Goal: Information Seeking & Learning: Learn about a topic

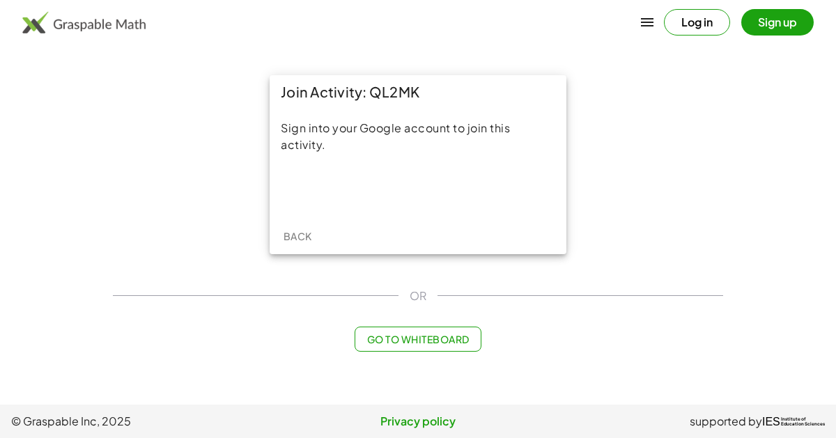
drag, startPoint x: 369, startPoint y: 92, endPoint x: 421, endPoint y: 91, distance: 51.5
click at [421, 91] on div "Join Activity: QL2MK" at bounding box center [417, 91] width 297 height 33
click at [421, 94] on div "Join Activity: QL2MK" at bounding box center [417, 91] width 297 height 33
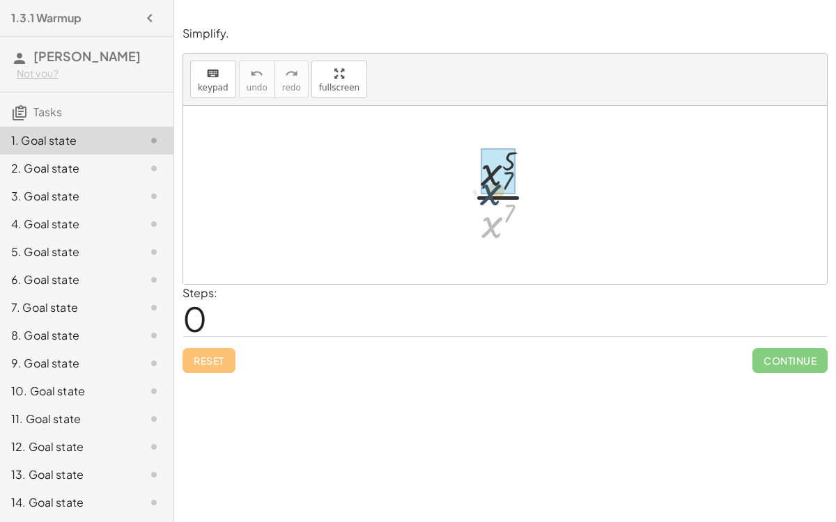
drag, startPoint x: 491, startPoint y: 223, endPoint x: 489, endPoint y: 189, distance: 33.5
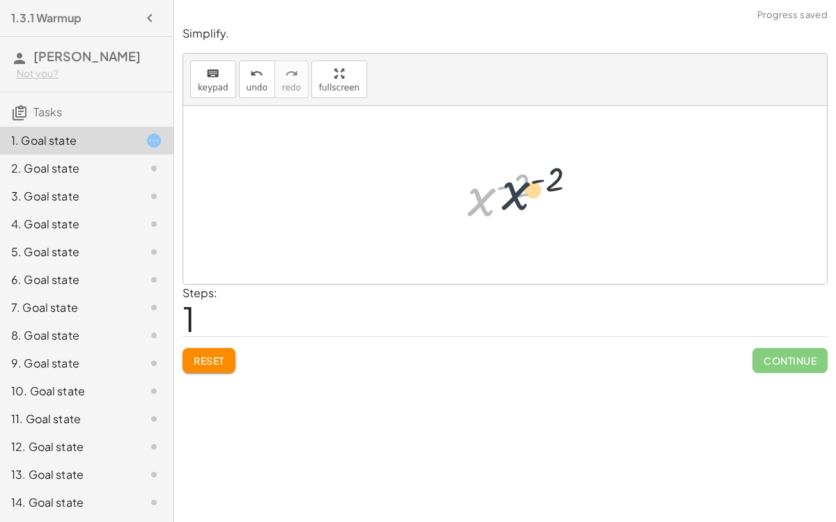
drag, startPoint x: 477, startPoint y: 191, endPoint x: 510, endPoint y: 181, distance: 34.4
click at [510, 181] on div at bounding box center [510, 195] width 101 height 69
drag, startPoint x: 493, startPoint y: 162, endPoint x: 499, endPoint y: 191, distance: 29.8
click at [499, 191] on div at bounding box center [509, 194] width 91 height 107
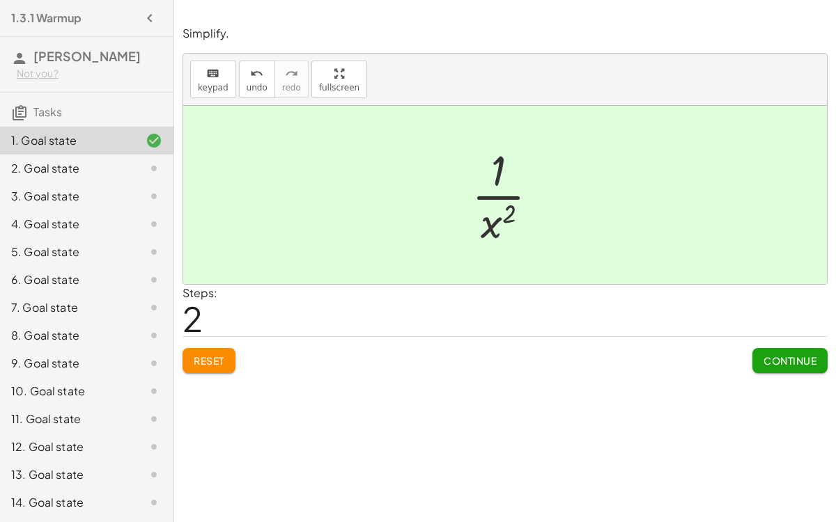
click at [767, 349] on button "Continue" at bounding box center [789, 360] width 75 height 25
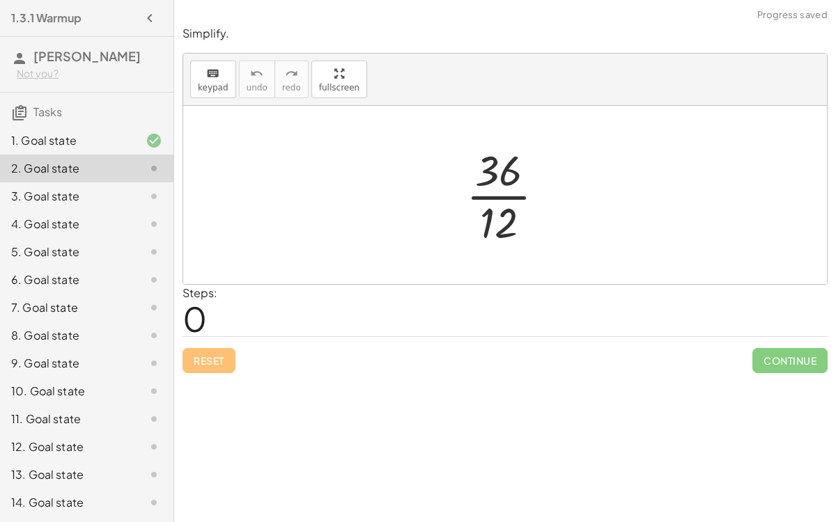
click at [506, 188] on div at bounding box center [511, 194] width 104 height 107
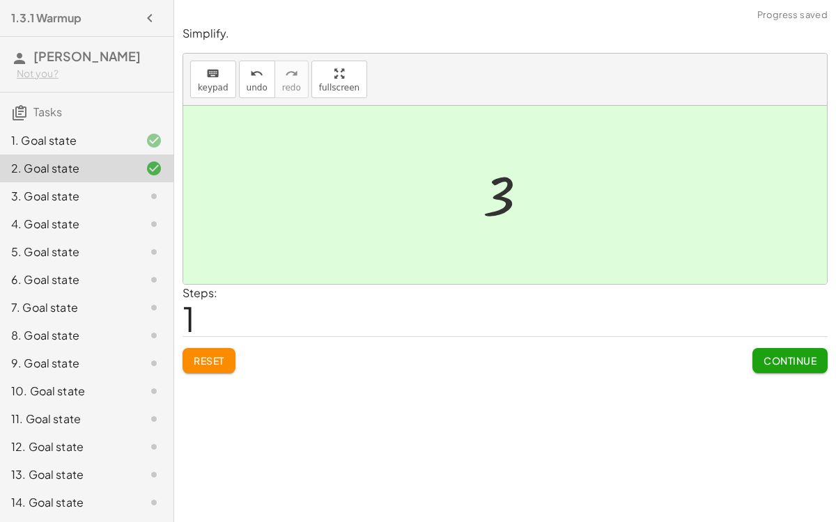
click at [772, 354] on span "Continue" at bounding box center [789, 360] width 53 height 13
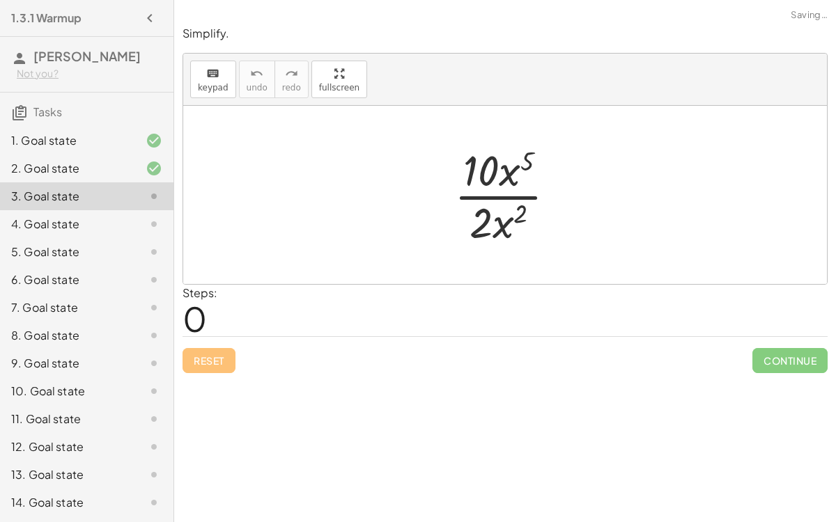
click at [519, 191] on div at bounding box center [510, 194] width 127 height 107
drag, startPoint x: 501, startPoint y: 224, endPoint x: 515, endPoint y: 179, distance: 47.6
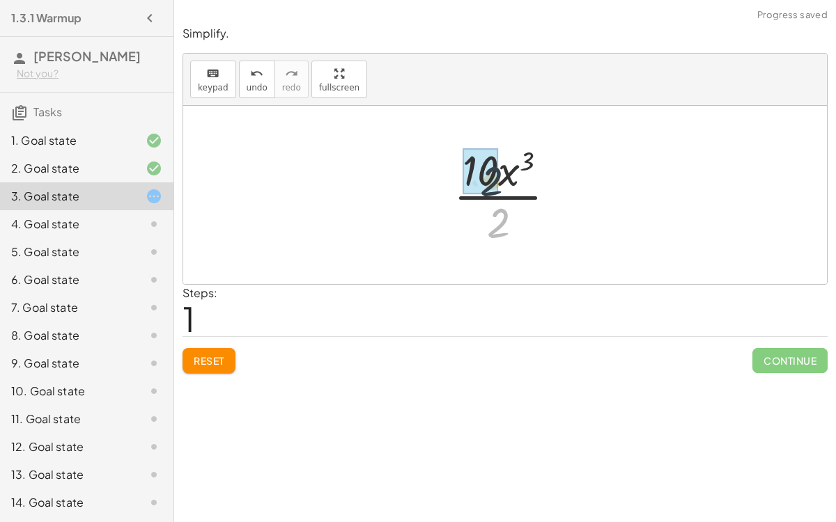
drag, startPoint x: 497, startPoint y: 220, endPoint x: 483, endPoint y: 171, distance: 51.2
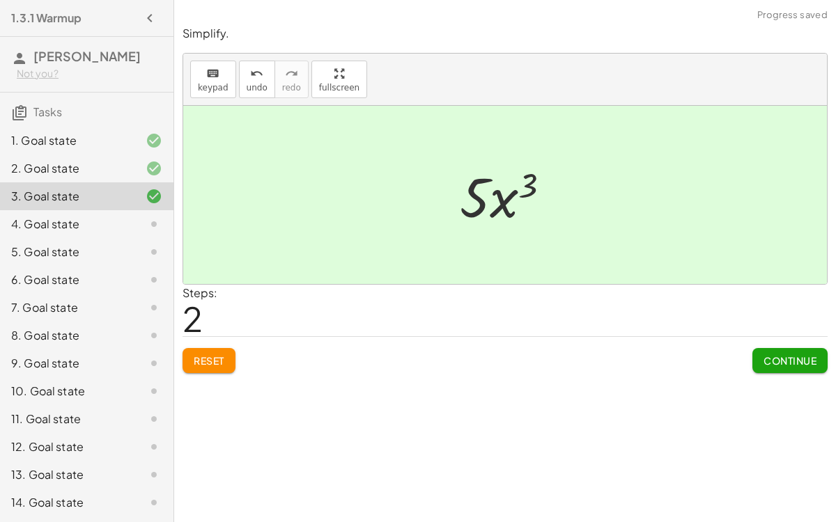
click at [769, 348] on button "Continue" at bounding box center [789, 360] width 75 height 25
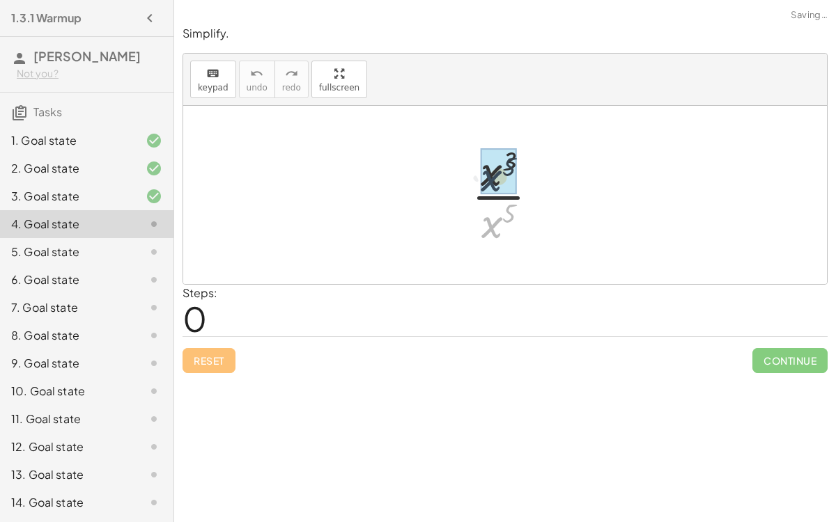
drag, startPoint x: 488, startPoint y: 226, endPoint x: 490, endPoint y: 183, distance: 42.5
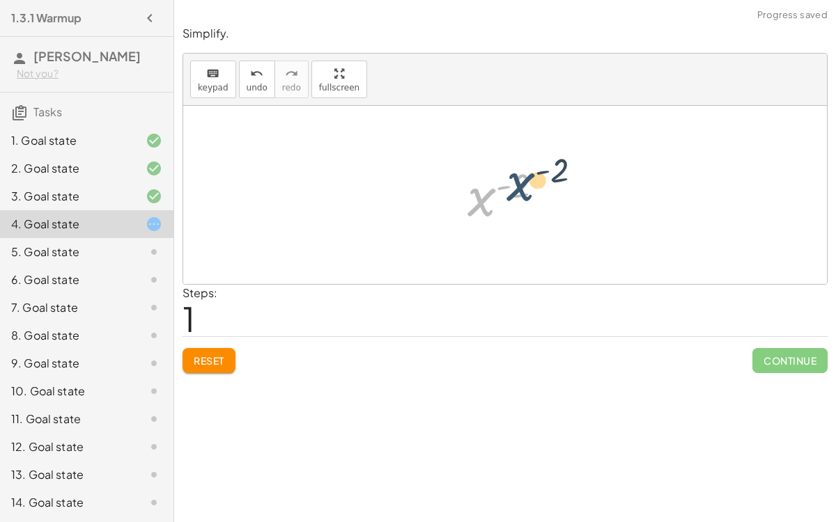
drag, startPoint x: 479, startPoint y: 202, endPoint x: 490, endPoint y: 198, distance: 11.7
click at [490, 198] on div at bounding box center [510, 195] width 101 height 69
click at [493, 192] on div at bounding box center [510, 195] width 101 height 69
click at [486, 194] on div at bounding box center [510, 195] width 101 height 69
drag, startPoint x: 515, startPoint y: 187, endPoint x: 474, endPoint y: 198, distance: 43.2
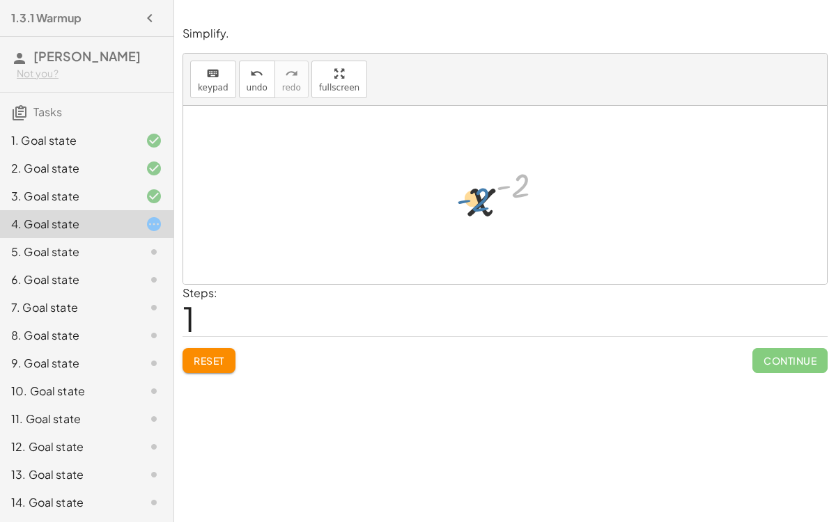
click at [474, 198] on div at bounding box center [510, 195] width 101 height 69
click at [214, 358] on span "Reset" at bounding box center [209, 360] width 31 height 13
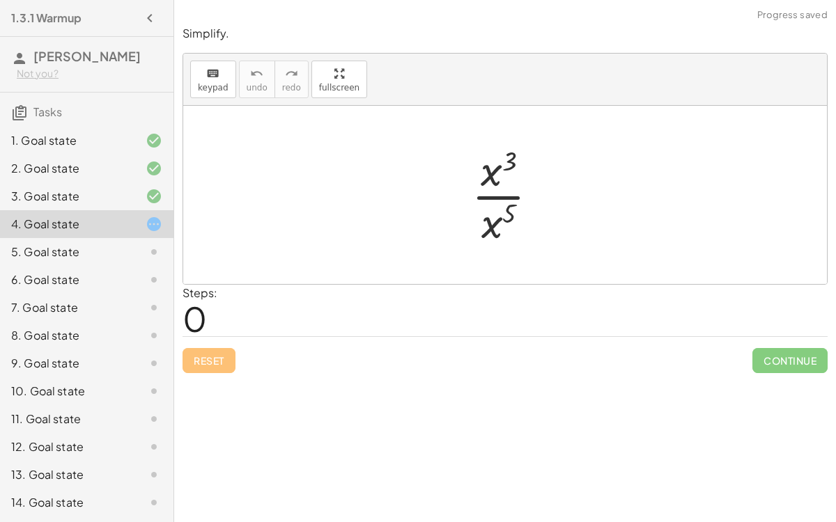
click at [491, 195] on div at bounding box center [510, 194] width 92 height 107
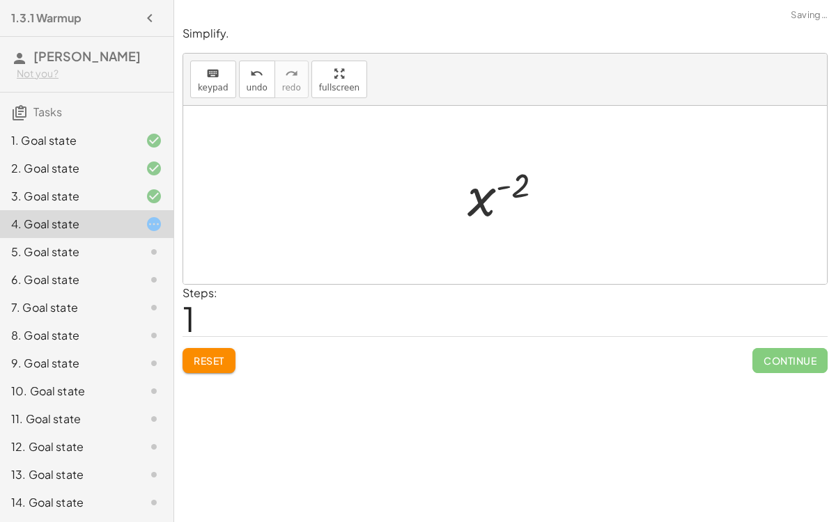
click at [480, 198] on div at bounding box center [510, 195] width 101 height 69
click at [501, 185] on div at bounding box center [510, 195] width 101 height 69
click at [212, 354] on span "Reset" at bounding box center [209, 360] width 31 height 13
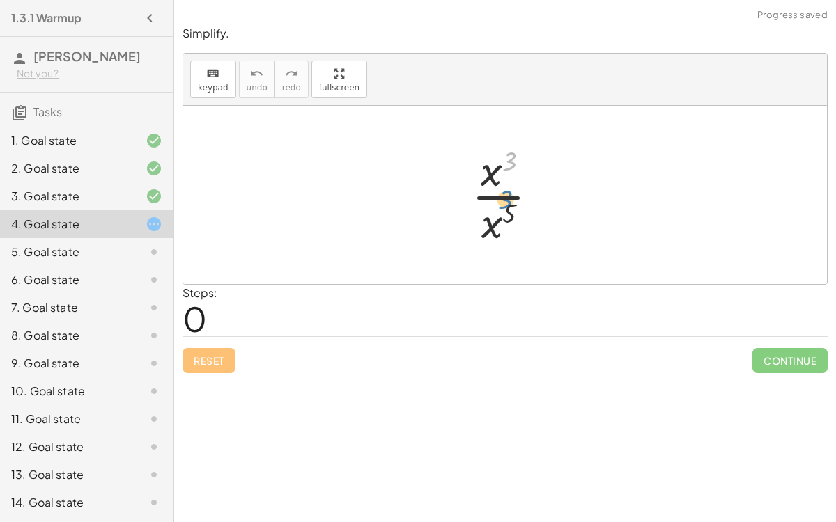
drag, startPoint x: 503, startPoint y: 155, endPoint x: 499, endPoint y: 192, distance: 37.1
click at [499, 192] on div at bounding box center [510, 194] width 92 height 107
drag, startPoint x: 504, startPoint y: 155, endPoint x: 501, endPoint y: 219, distance: 64.8
click at [501, 219] on div at bounding box center [510, 194] width 92 height 107
drag, startPoint x: 488, startPoint y: 175, endPoint x: 493, endPoint y: 224, distance: 49.7
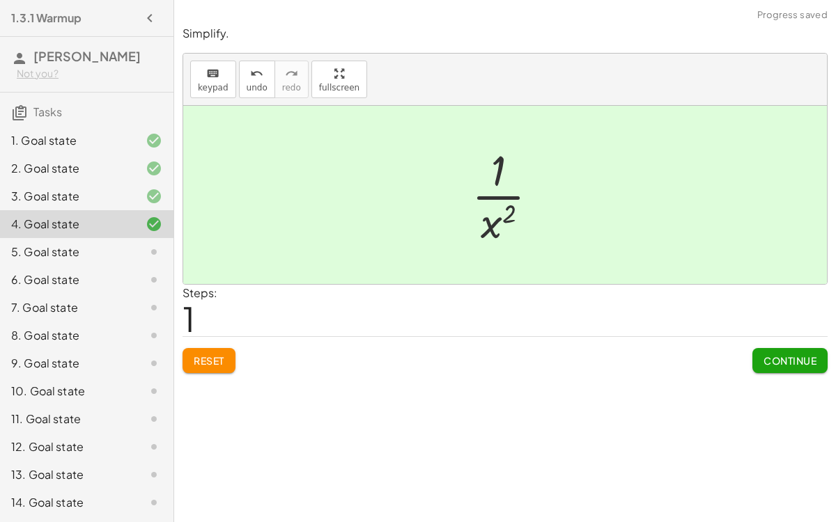
click at [790, 363] on span "Continue" at bounding box center [789, 360] width 53 height 13
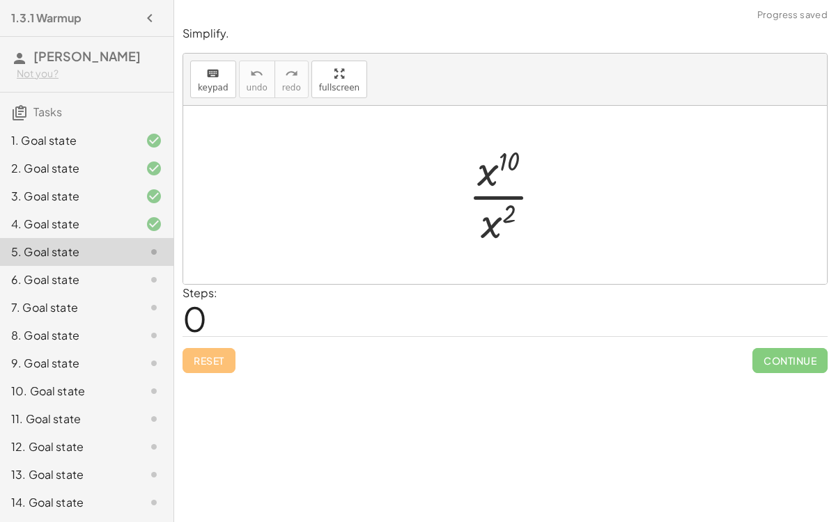
click at [497, 191] on div at bounding box center [510, 194] width 99 height 107
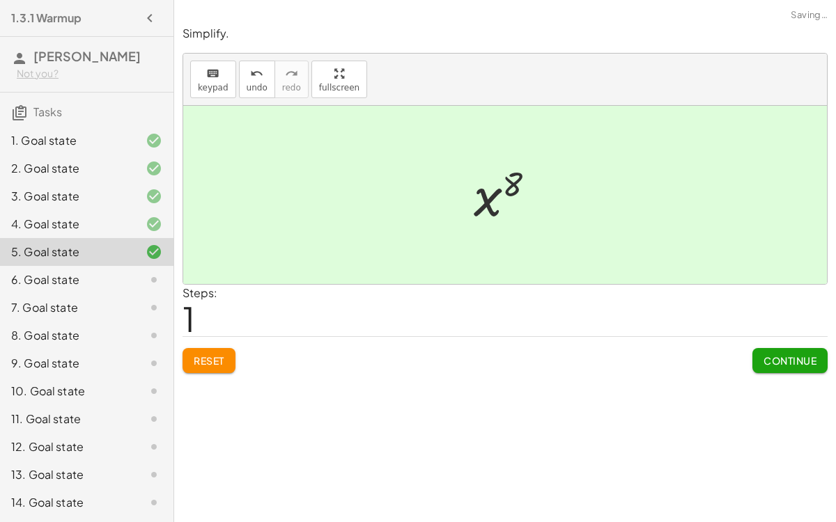
click at [812, 365] on span "Continue" at bounding box center [789, 360] width 53 height 13
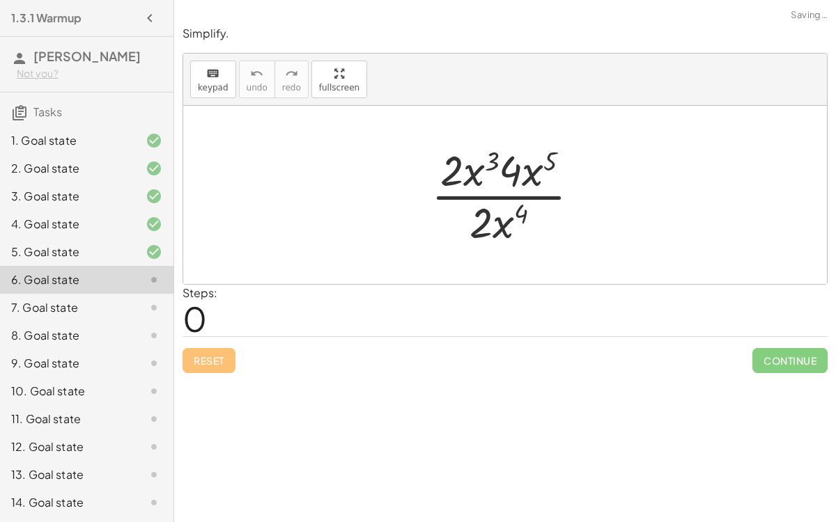
click at [507, 193] on div at bounding box center [510, 194] width 173 height 107
click at [531, 176] on div at bounding box center [510, 194] width 173 height 107
drag, startPoint x: 468, startPoint y: 171, endPoint x: 497, endPoint y: 234, distance: 69.2
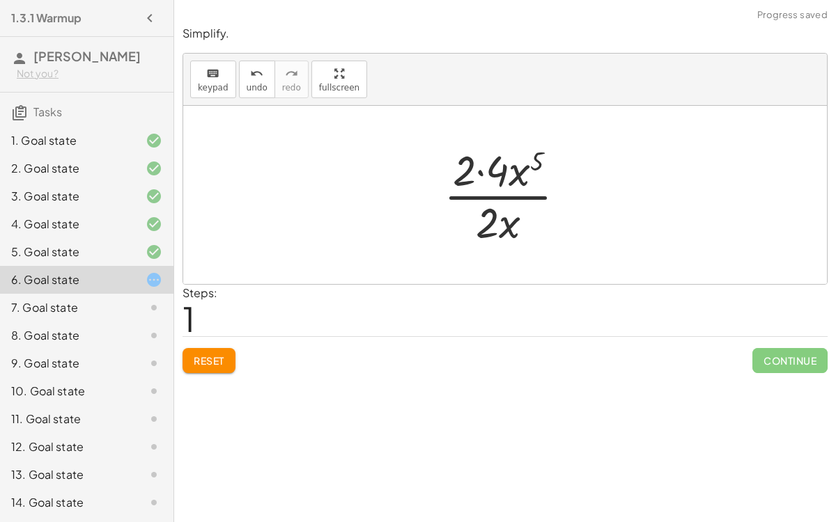
click at [478, 171] on div at bounding box center [510, 194] width 147 height 107
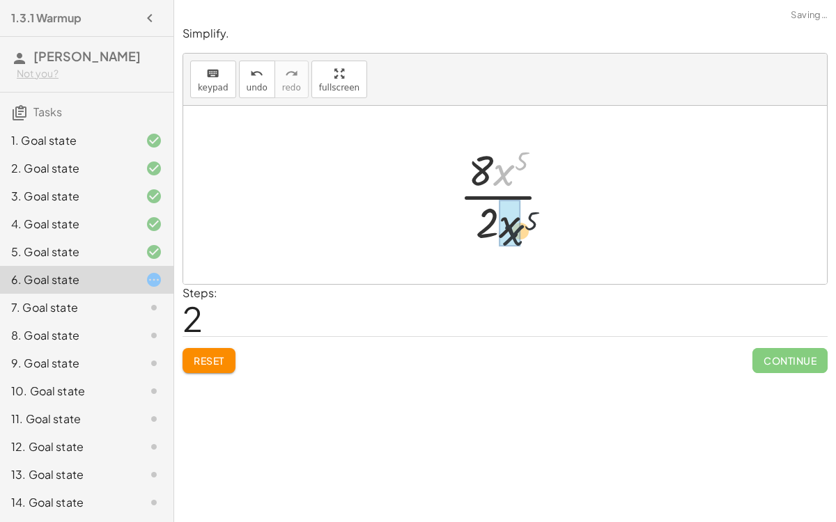
drag, startPoint x: 497, startPoint y: 167, endPoint x: 496, endPoint y: 218, distance: 50.9
click at [496, 218] on div at bounding box center [510, 194] width 116 height 107
drag, startPoint x: 499, startPoint y: 173, endPoint x: 524, endPoint y: 223, distance: 56.1
click at [524, 223] on div at bounding box center [510, 194] width 126 height 107
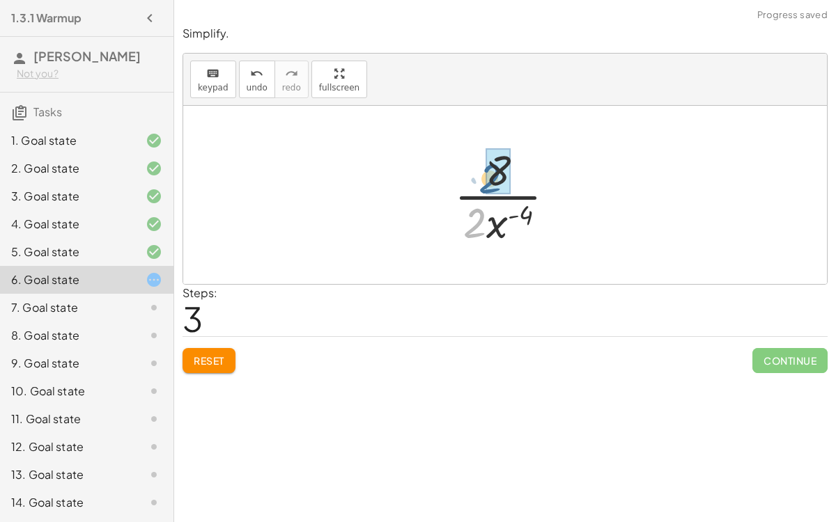
drag, startPoint x: 480, startPoint y: 224, endPoint x: 492, endPoint y: 181, distance: 44.8
drag, startPoint x: 485, startPoint y: 222, endPoint x: 490, endPoint y: 171, distance: 51.1
click at [490, 171] on div at bounding box center [510, 194] width 103 height 107
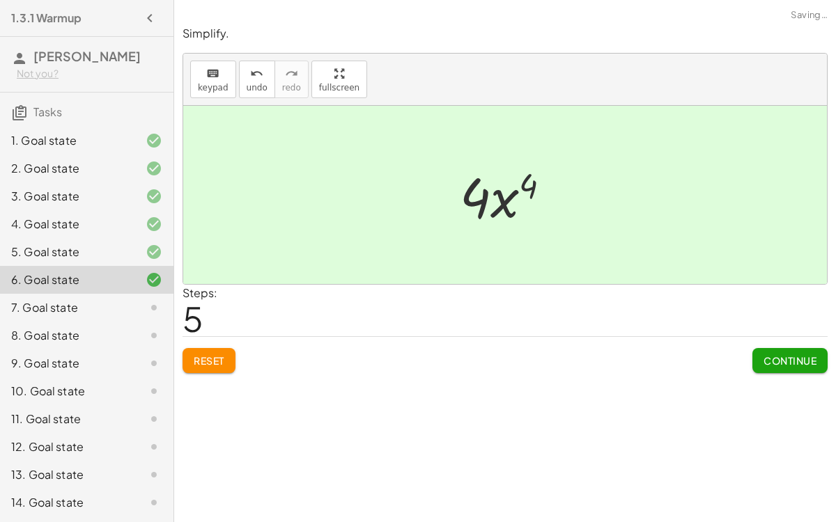
click at [776, 354] on span "Continue" at bounding box center [789, 360] width 53 height 13
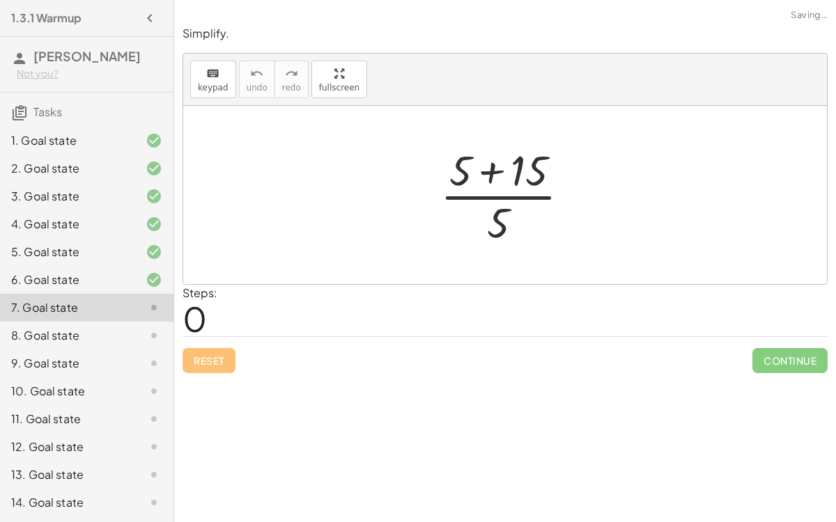
click at [491, 173] on div at bounding box center [510, 194] width 155 height 107
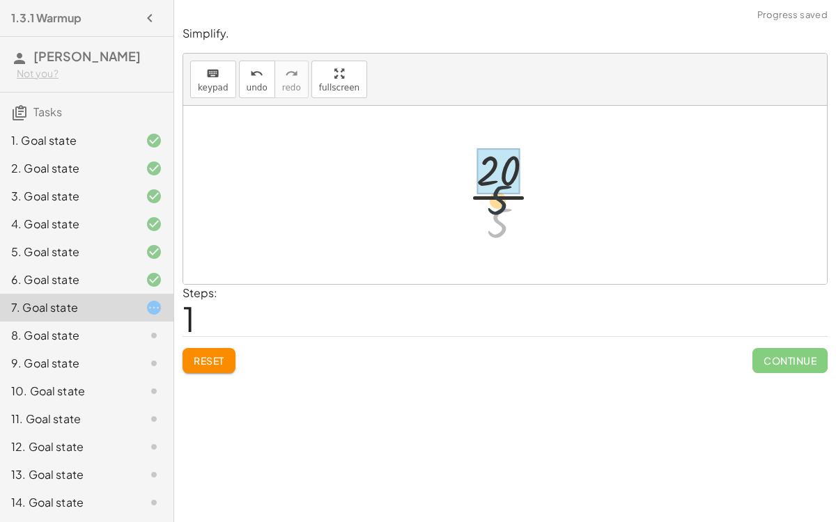
drag, startPoint x: 497, startPoint y: 218, endPoint x: 499, endPoint y: 171, distance: 47.4
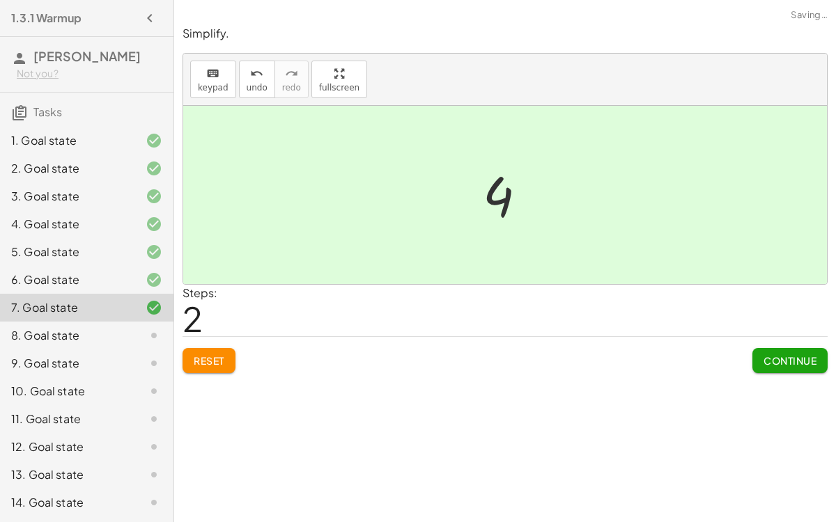
click at [785, 354] on span "Continue" at bounding box center [789, 360] width 53 height 13
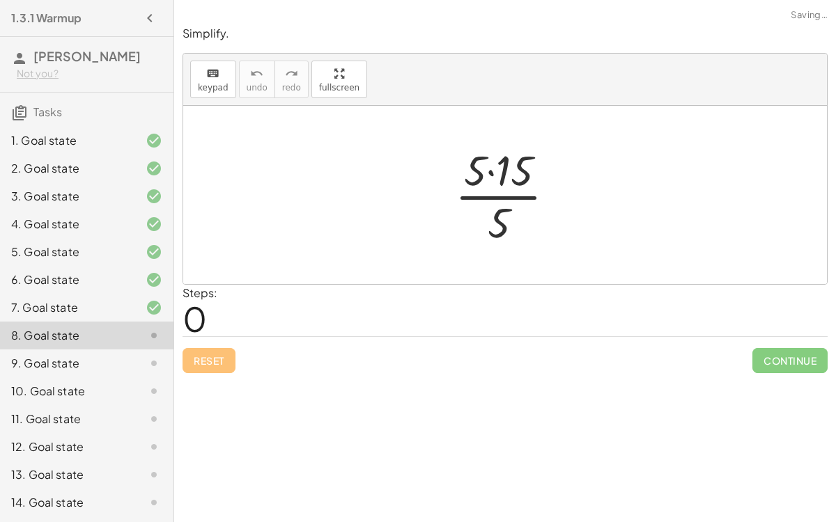
click at [485, 171] on div at bounding box center [510, 194] width 125 height 107
click at [490, 172] on div at bounding box center [510, 194] width 125 height 107
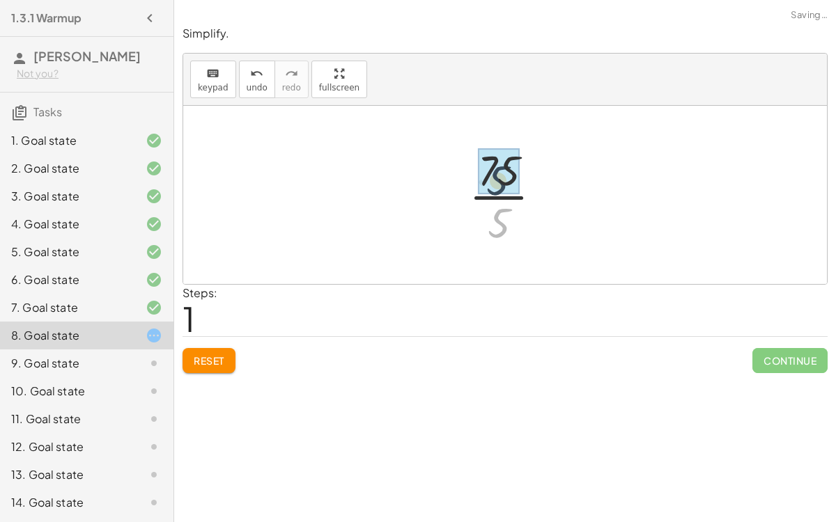
drag, startPoint x: 503, startPoint y: 230, endPoint x: 502, endPoint y: 182, distance: 47.4
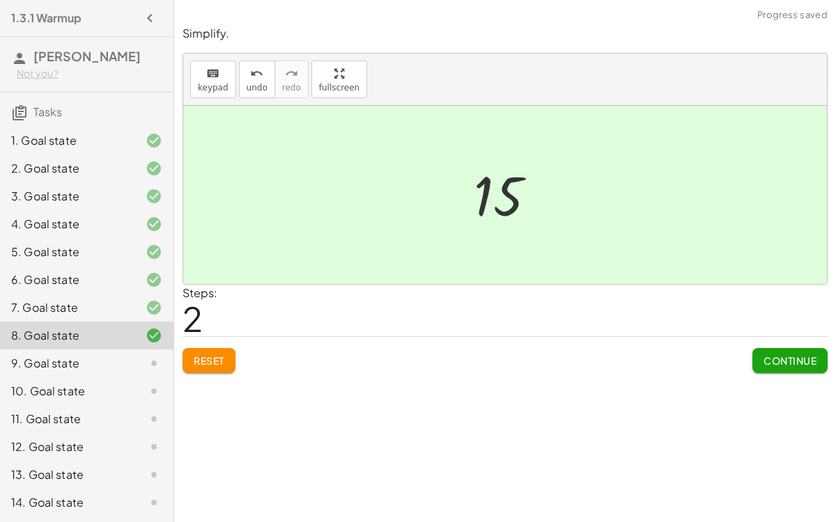
click at [770, 356] on span "Continue" at bounding box center [789, 360] width 53 height 13
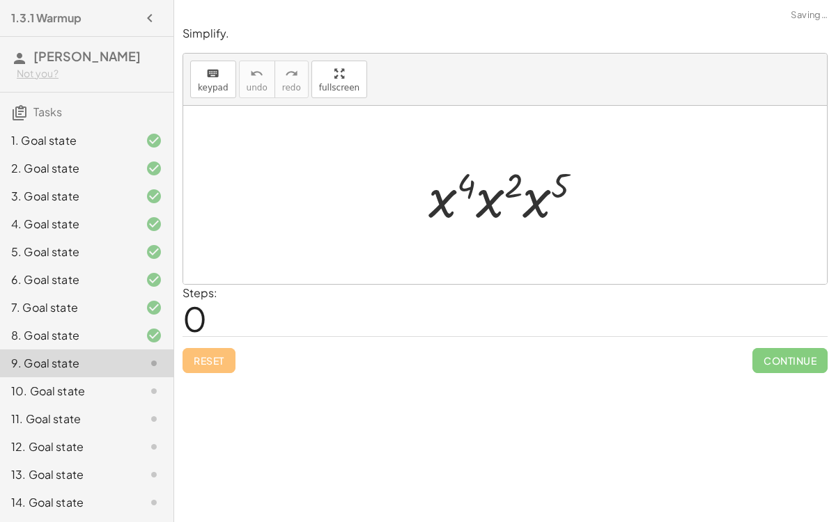
click at [463, 185] on div at bounding box center [510, 195] width 179 height 72
drag, startPoint x: 441, startPoint y: 201, endPoint x: 459, endPoint y: 191, distance: 20.0
click at [459, 191] on div at bounding box center [510, 195] width 179 height 72
drag, startPoint x: 445, startPoint y: 196, endPoint x: 483, endPoint y: 197, distance: 37.6
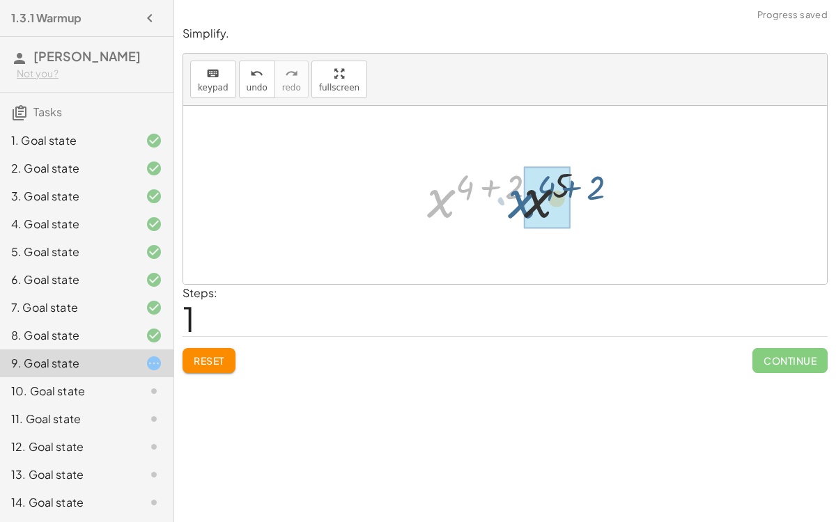
drag, startPoint x: 437, startPoint y: 199, endPoint x: 515, endPoint y: 202, distance: 78.0
click at [515, 202] on div at bounding box center [511, 195] width 182 height 72
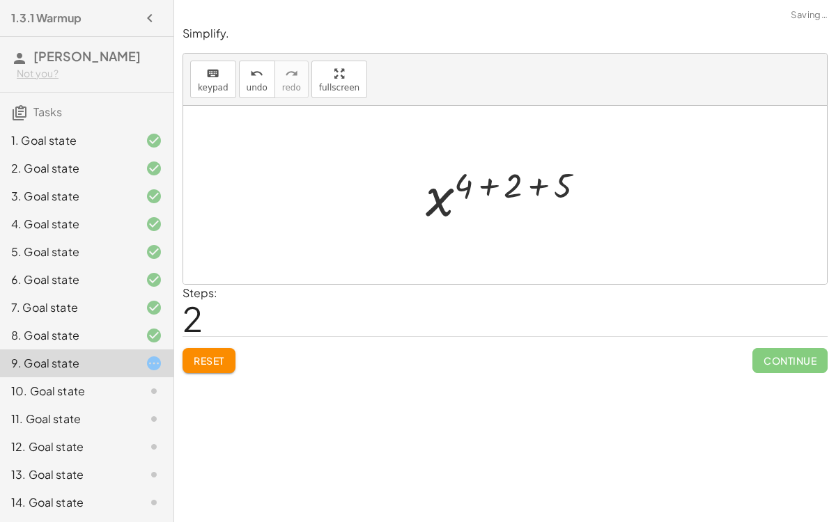
click at [480, 183] on div at bounding box center [511, 195] width 184 height 69
click at [508, 185] on div at bounding box center [510, 195] width 134 height 69
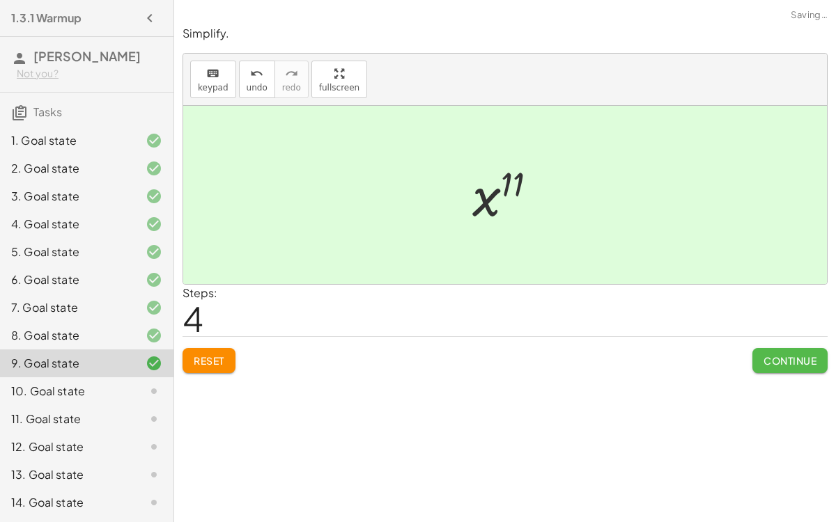
click at [763, 354] on span "Continue" at bounding box center [789, 360] width 53 height 13
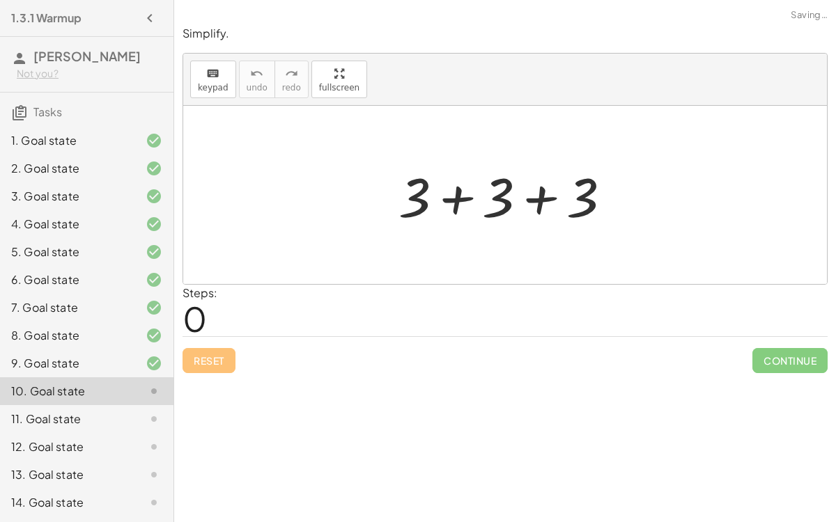
click at [452, 194] on div at bounding box center [509, 195] width 237 height 72
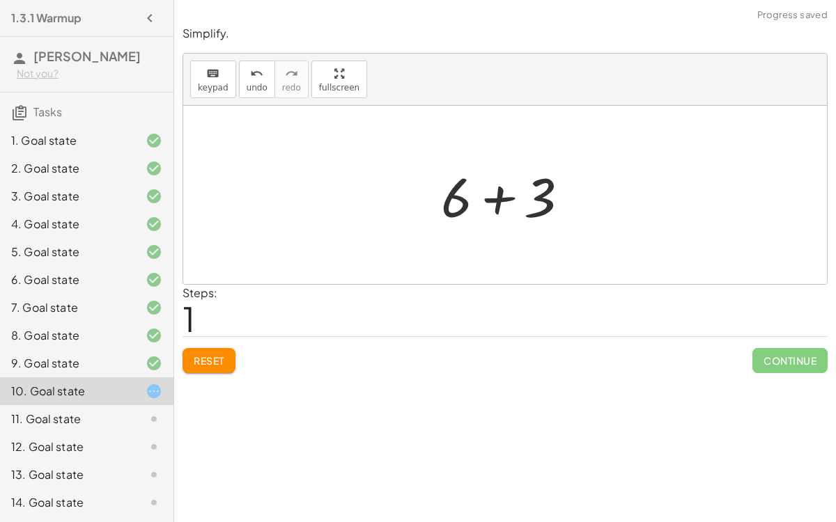
click at [486, 196] on div at bounding box center [510, 195] width 153 height 72
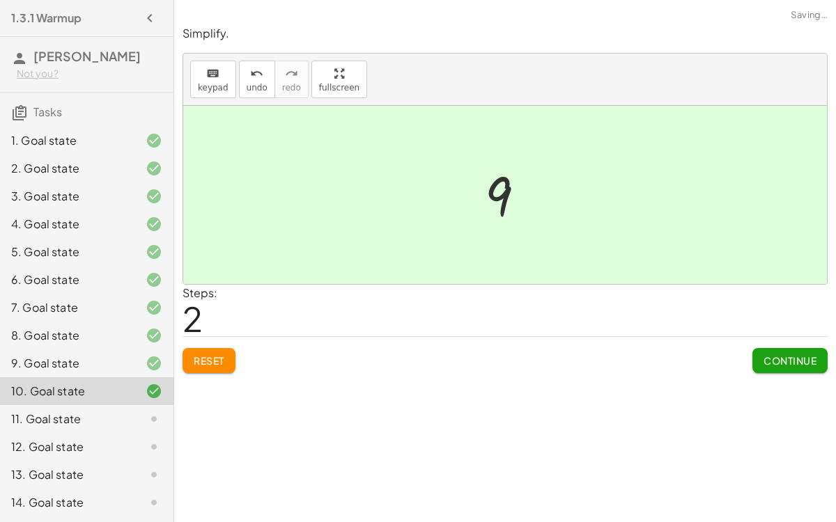
click at [767, 354] on span "Continue" at bounding box center [789, 360] width 53 height 13
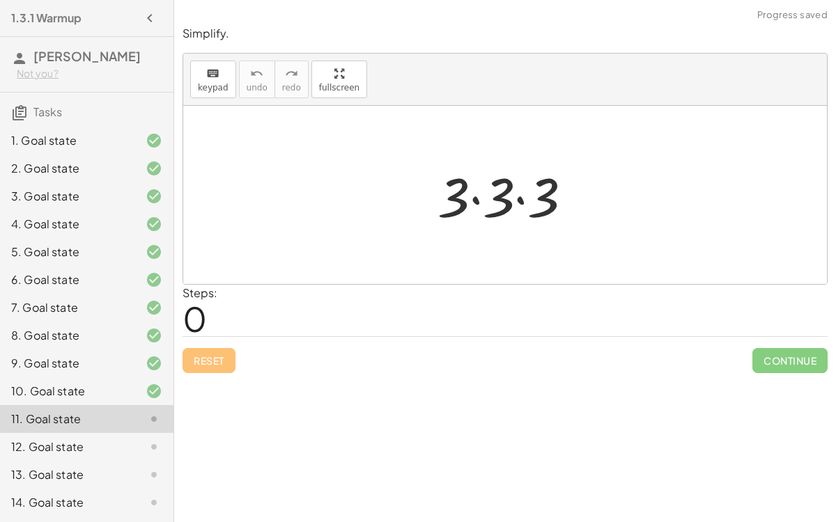
click at [471, 194] on div at bounding box center [510, 195] width 160 height 72
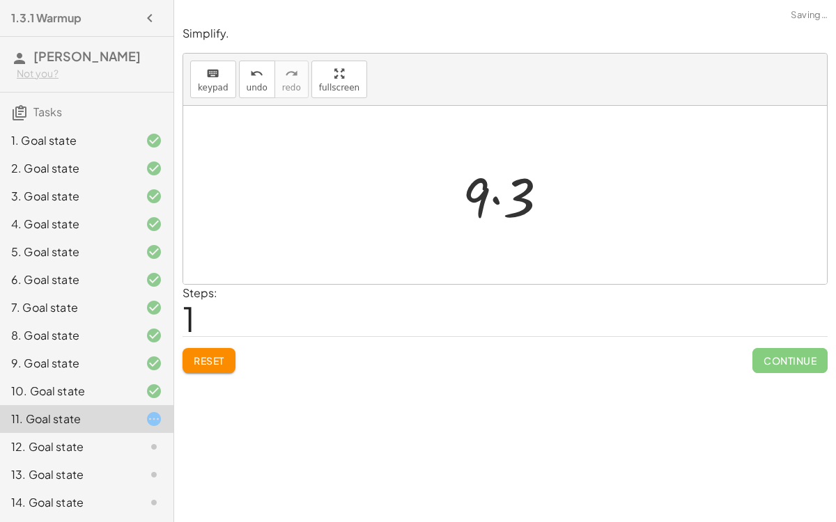
click at [487, 196] on div at bounding box center [510, 195] width 111 height 72
click at [492, 201] on div at bounding box center [510, 195] width 111 height 72
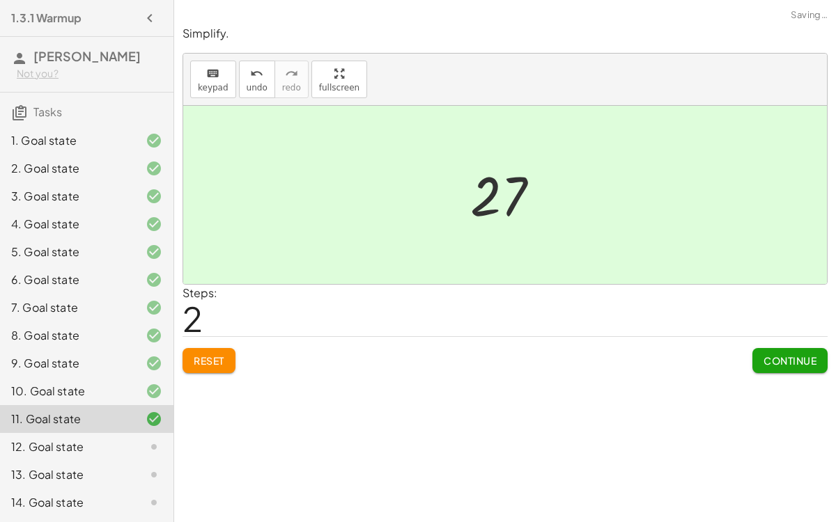
click at [790, 354] on span "Continue" at bounding box center [789, 360] width 53 height 13
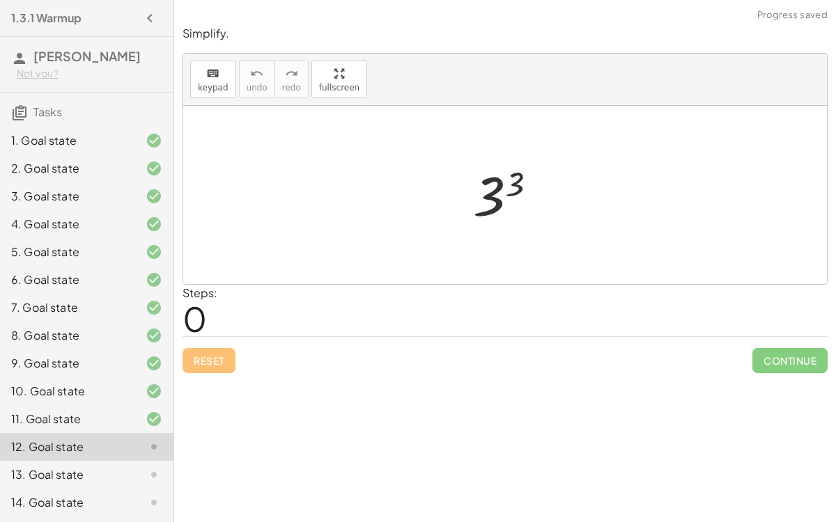
click at [516, 182] on div at bounding box center [510, 195] width 89 height 69
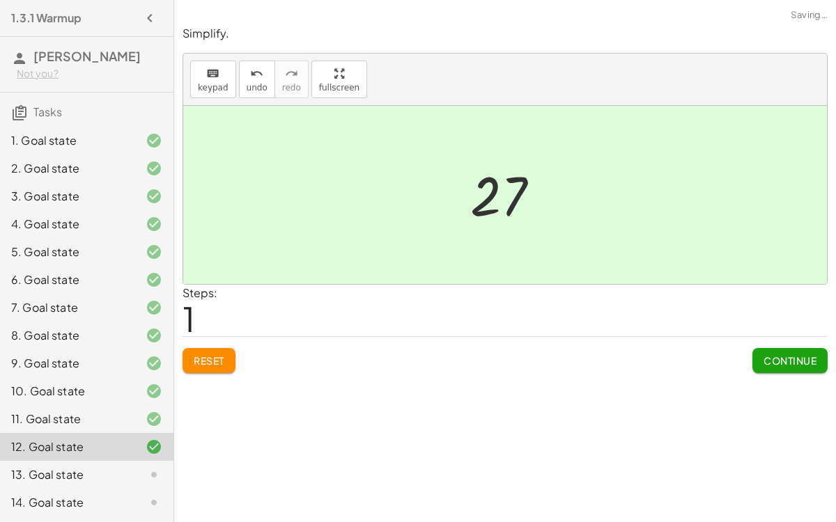
click at [769, 352] on button "Continue" at bounding box center [789, 360] width 75 height 25
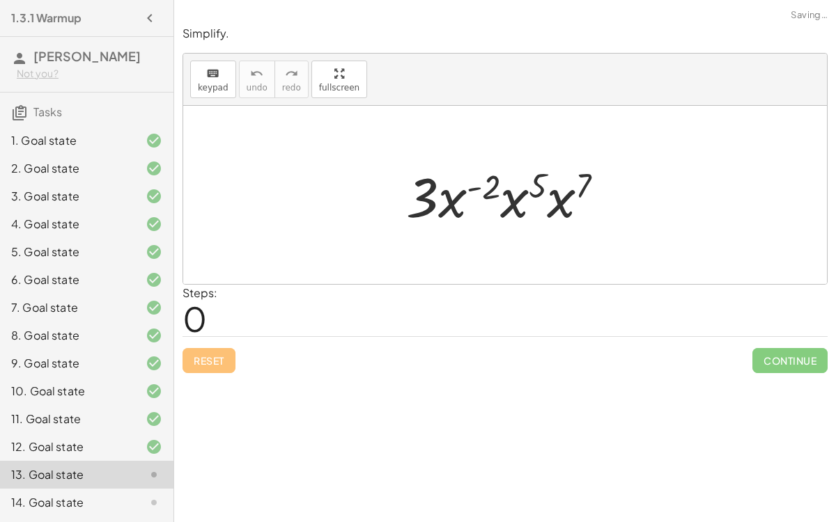
click at [475, 186] on div at bounding box center [510, 195] width 223 height 72
click at [501, 206] on div at bounding box center [510, 195] width 223 height 72
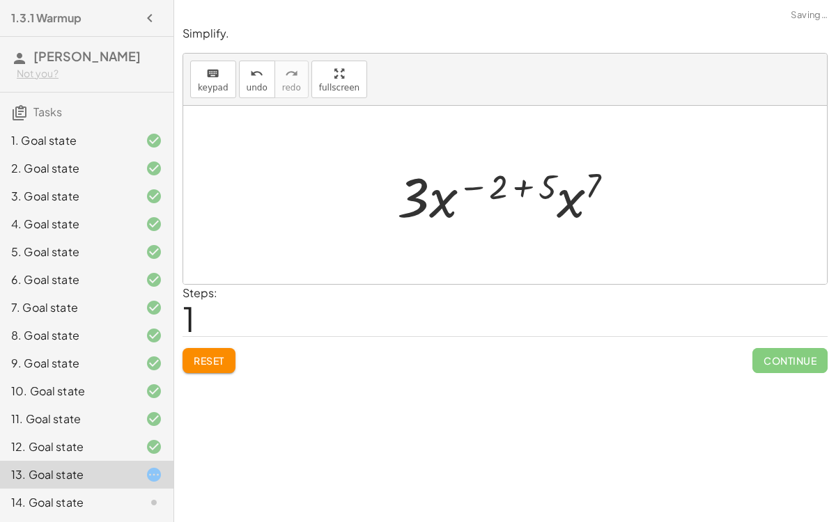
click at [517, 185] on div at bounding box center [511, 195] width 242 height 72
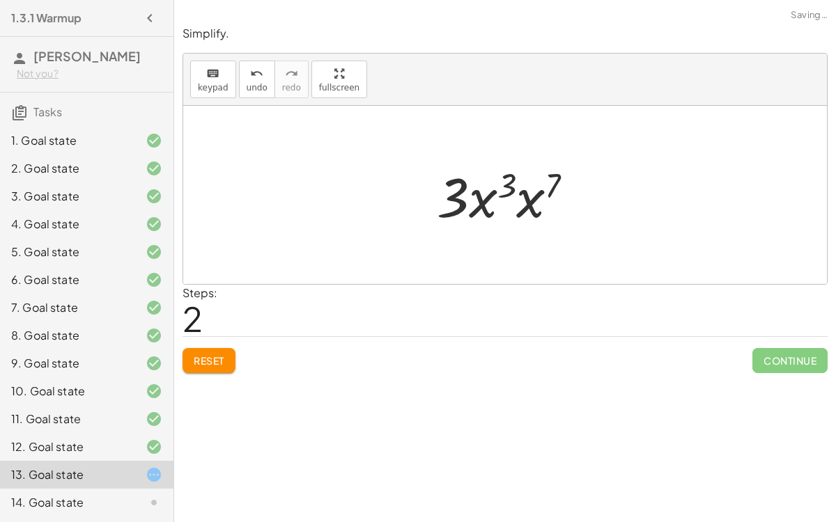
click at [532, 205] on div at bounding box center [511, 195] width 162 height 72
click at [529, 185] on div at bounding box center [510, 195] width 164 height 72
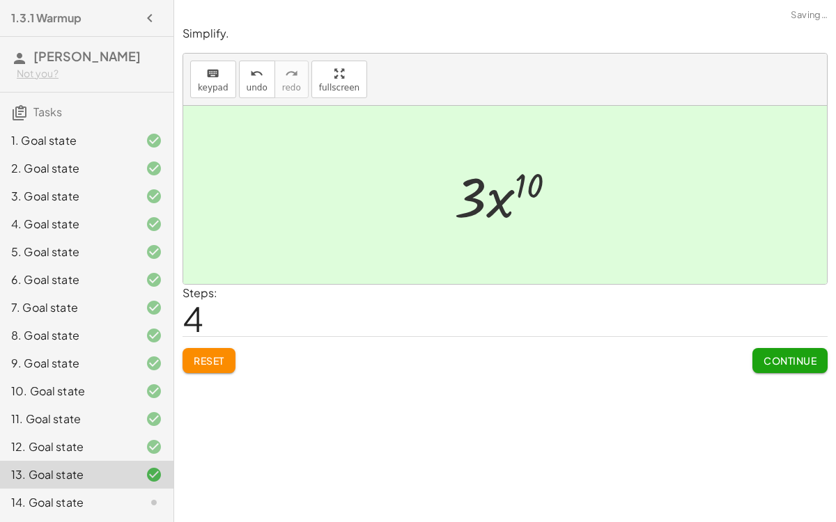
click at [781, 357] on span "Continue" at bounding box center [789, 360] width 53 height 13
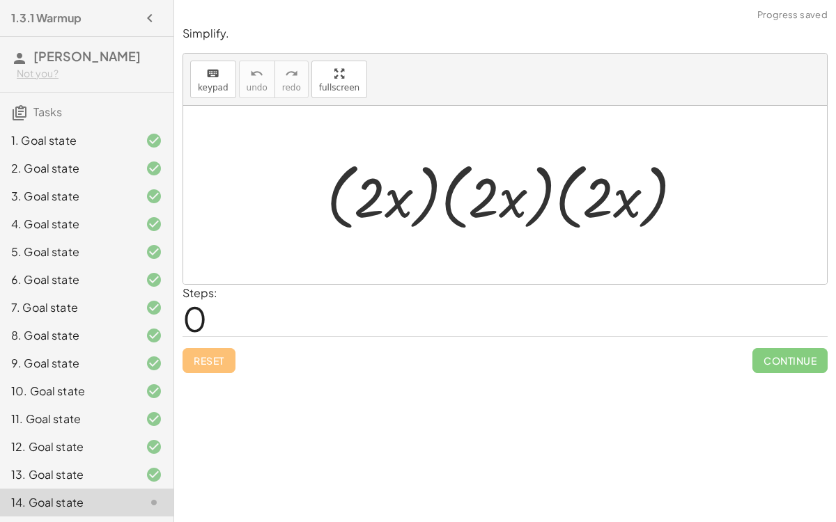
click at [388, 198] on div at bounding box center [511, 195] width 382 height 80
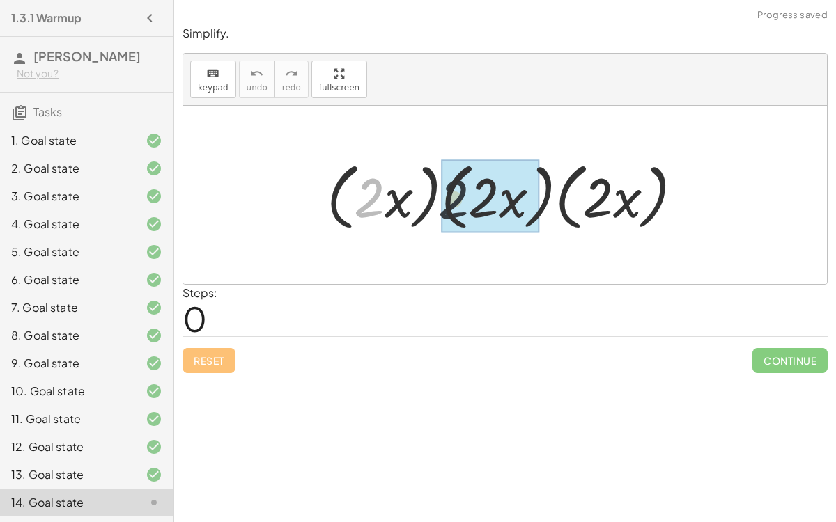
drag, startPoint x: 361, startPoint y: 191, endPoint x: 474, endPoint y: 198, distance: 113.0
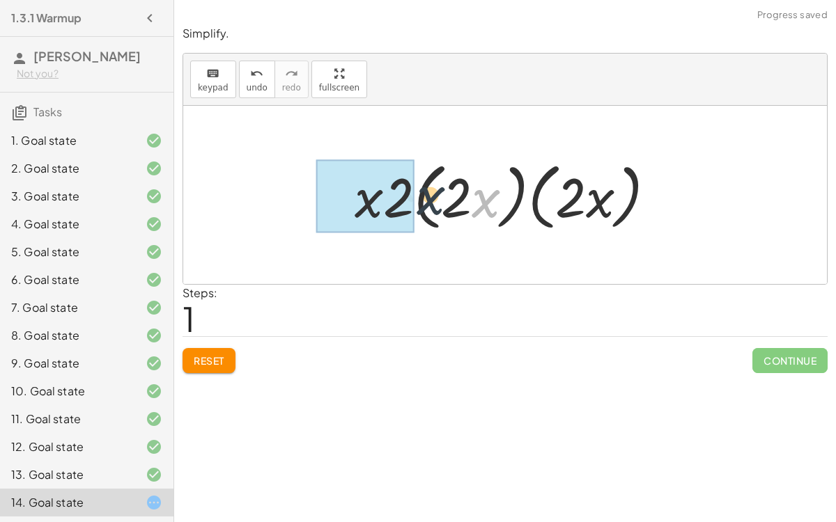
drag, startPoint x: 487, startPoint y: 204, endPoint x: 383, endPoint y: 201, distance: 104.5
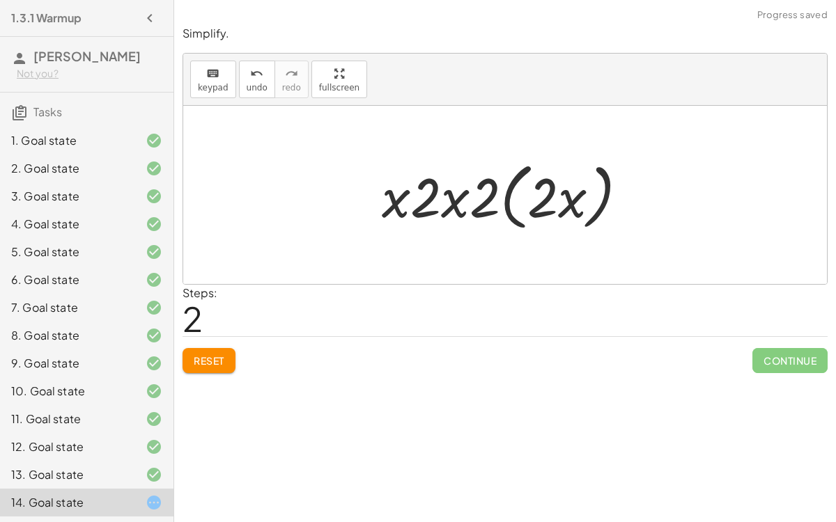
click at [215, 357] on span "Reset" at bounding box center [209, 360] width 31 height 13
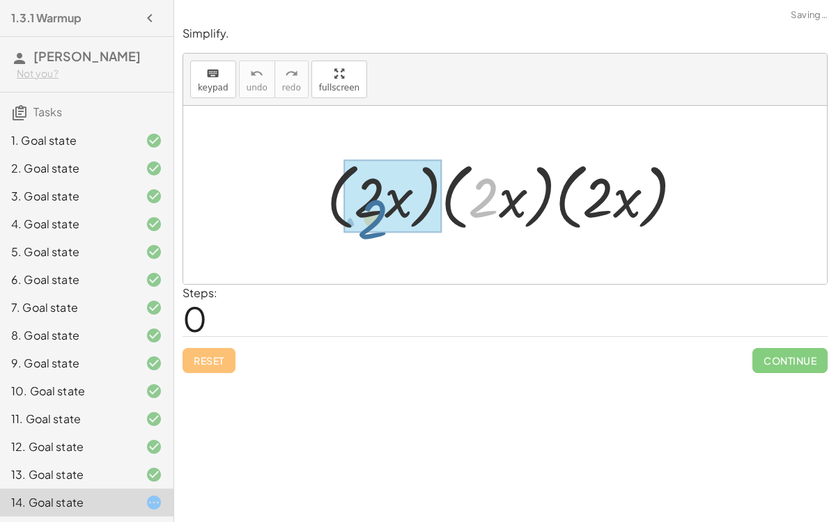
drag, startPoint x: 486, startPoint y: 193, endPoint x: 372, endPoint y: 205, distance: 114.8
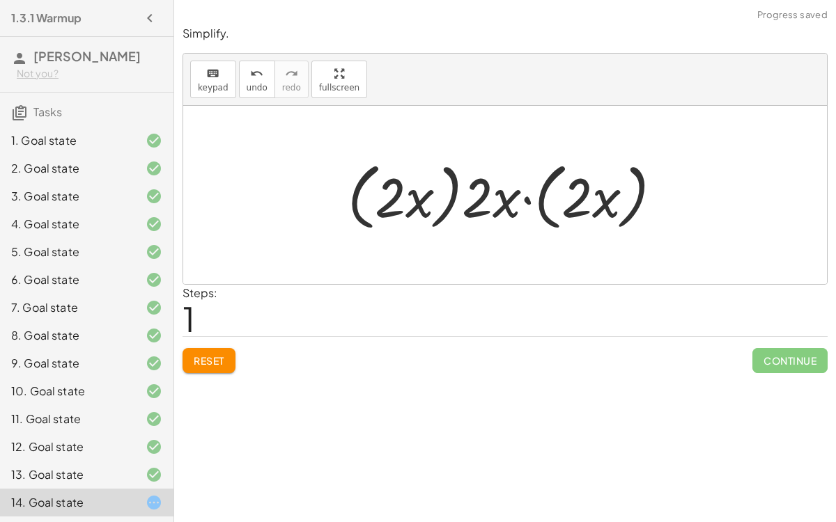
click at [529, 196] on div at bounding box center [510, 195] width 339 height 80
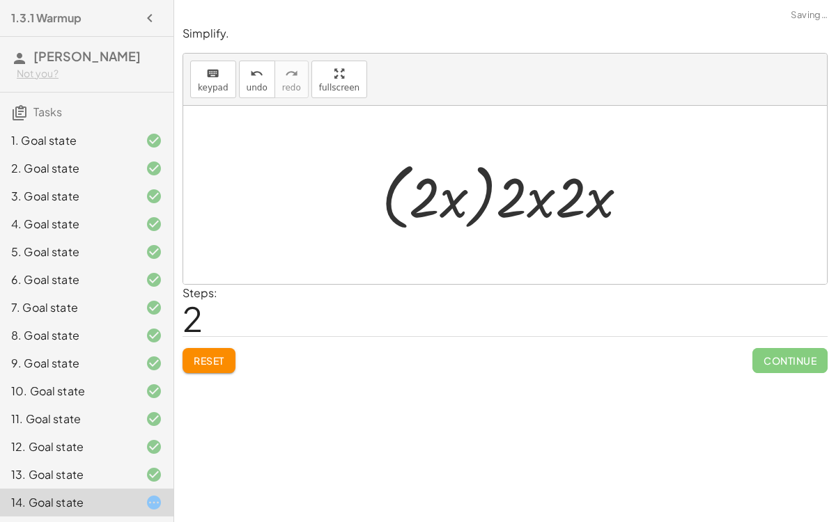
click at [210, 352] on button "Reset" at bounding box center [208, 360] width 53 height 25
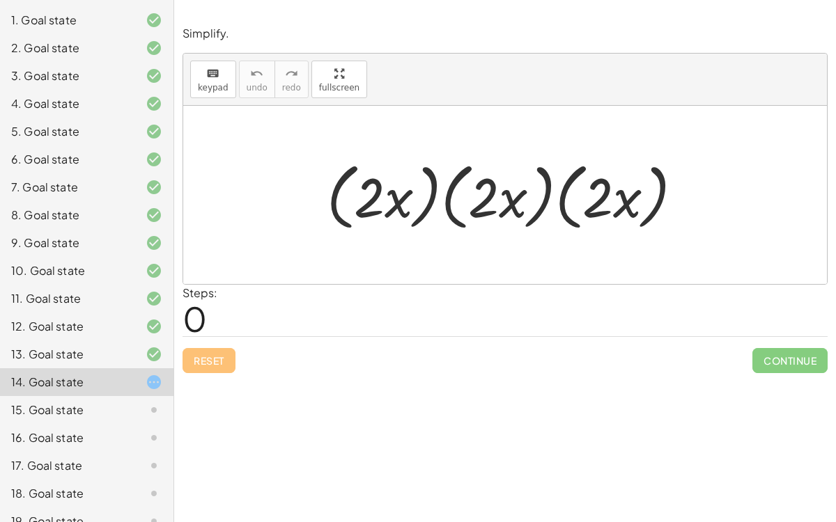
scroll to position [122, 0]
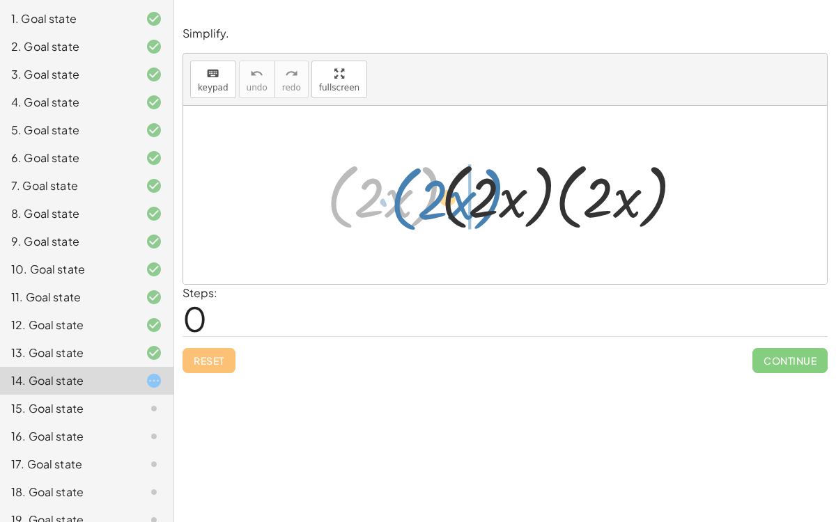
drag, startPoint x: 338, startPoint y: 179, endPoint x: 429, endPoint y: 175, distance: 91.3
click at [429, 175] on div at bounding box center [511, 195] width 382 height 80
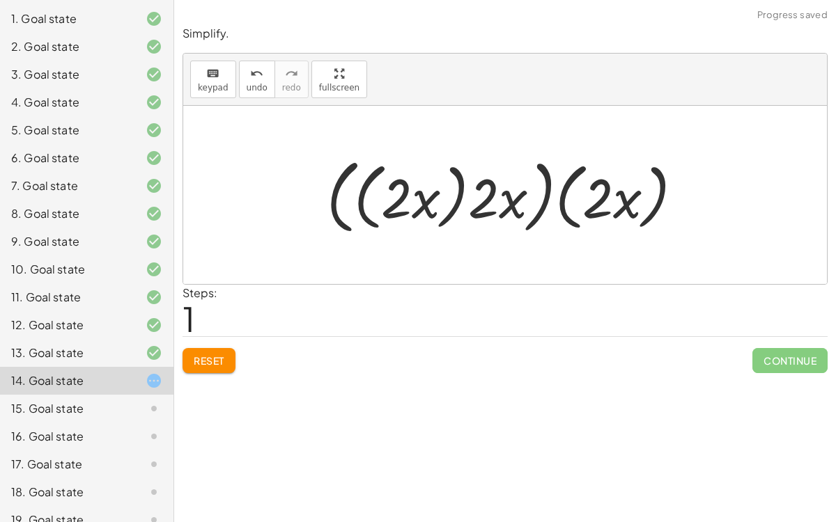
click at [223, 360] on span "Reset" at bounding box center [209, 360] width 31 height 13
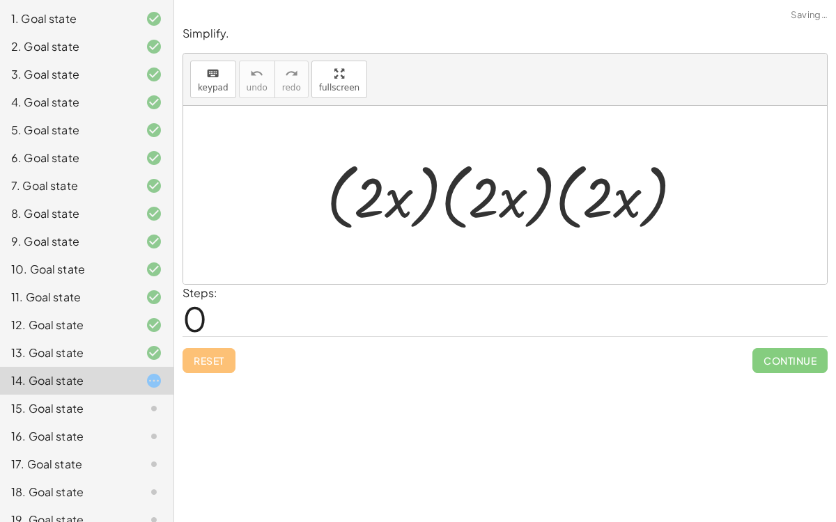
click at [561, 187] on div at bounding box center [511, 195] width 382 height 80
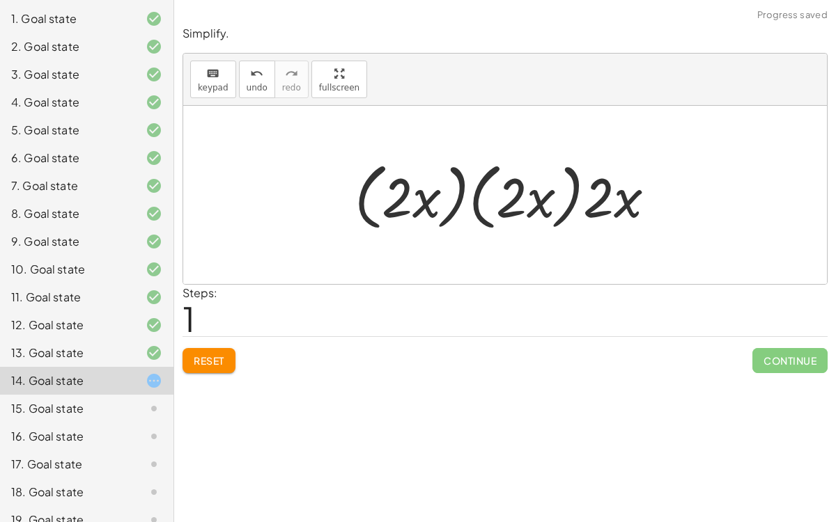
click at [560, 190] on div at bounding box center [510, 195] width 326 height 80
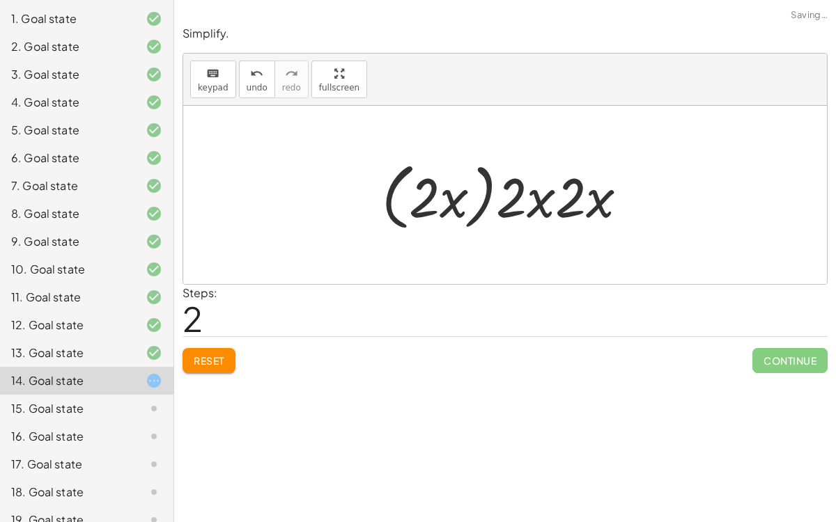
click at [482, 184] on div at bounding box center [510, 195] width 271 height 80
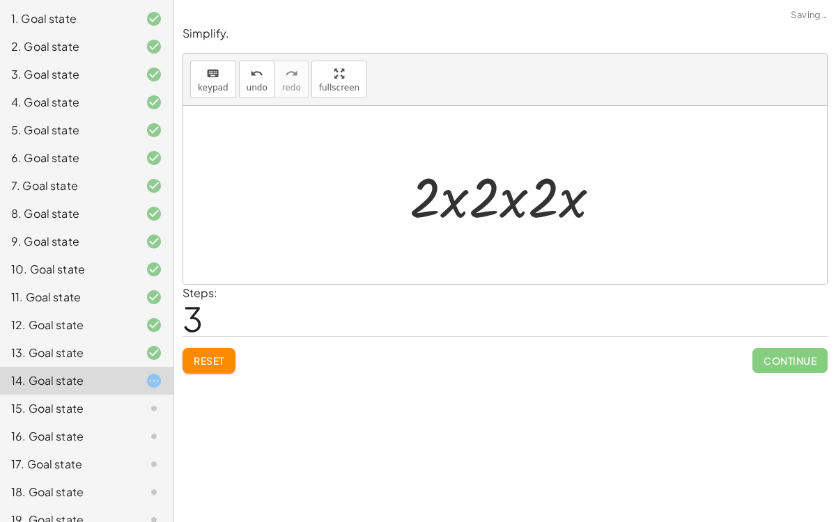
click at [448, 199] on div at bounding box center [510, 195] width 216 height 72
drag, startPoint x: 432, startPoint y: 196, endPoint x: 491, endPoint y: 200, distance: 59.3
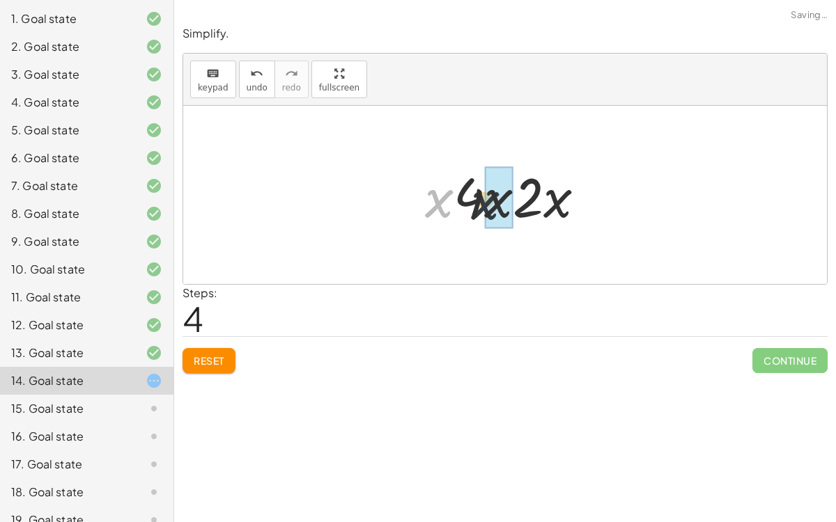
drag, startPoint x: 441, startPoint y: 200, endPoint x: 499, endPoint y: 201, distance: 57.8
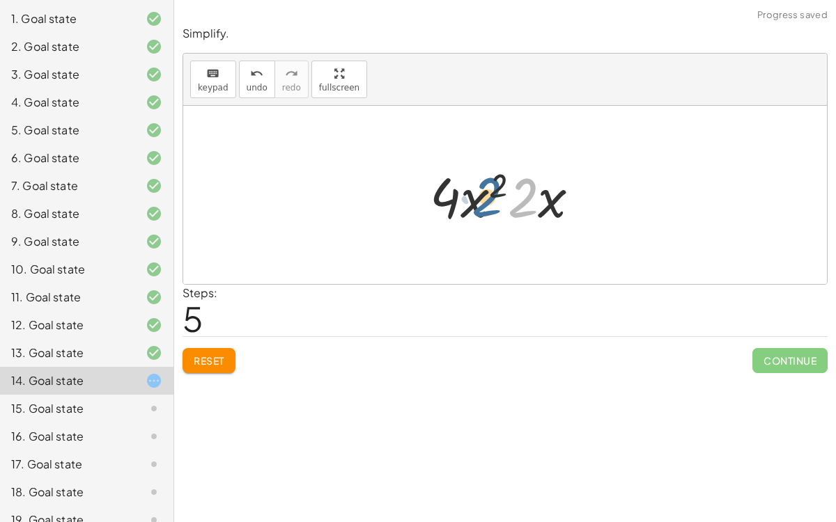
drag, startPoint x: 524, startPoint y: 203, endPoint x: 476, endPoint y: 204, distance: 48.1
click at [476, 204] on div at bounding box center [510, 195] width 175 height 72
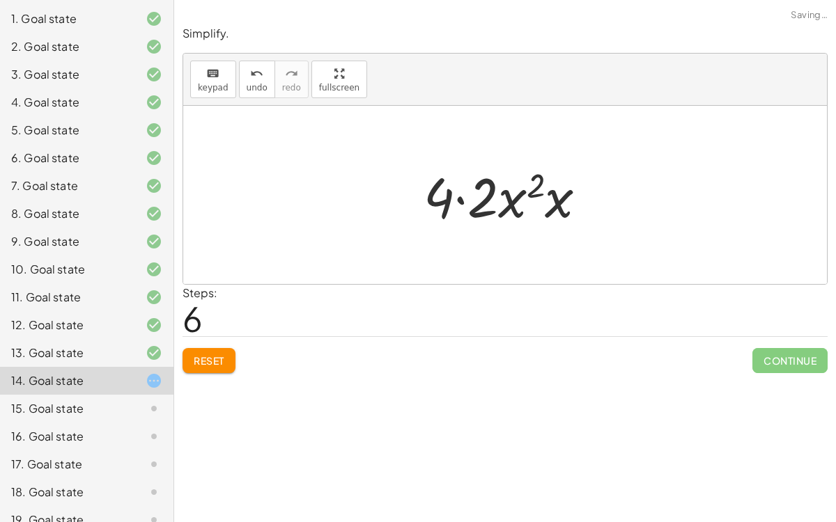
click at [458, 196] on div at bounding box center [510, 195] width 189 height 72
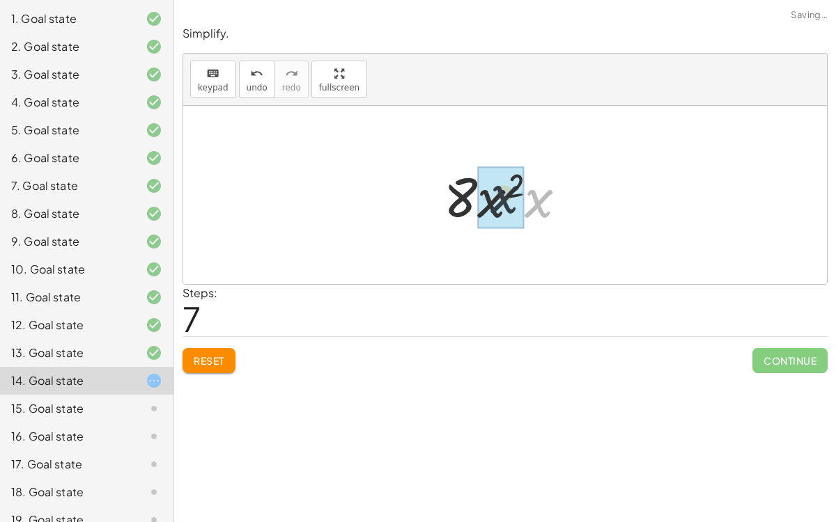
drag, startPoint x: 530, startPoint y: 205, endPoint x: 480, endPoint y: 205, distance: 50.1
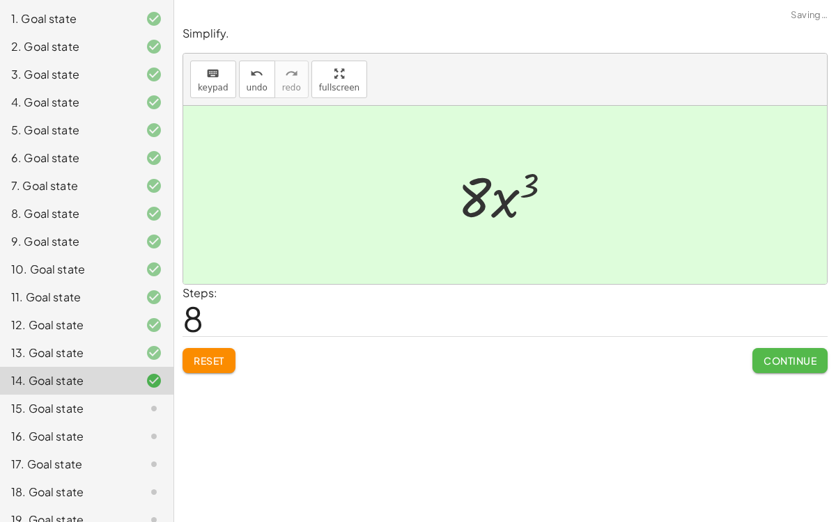
click at [765, 348] on button "Continue" at bounding box center [789, 360] width 75 height 25
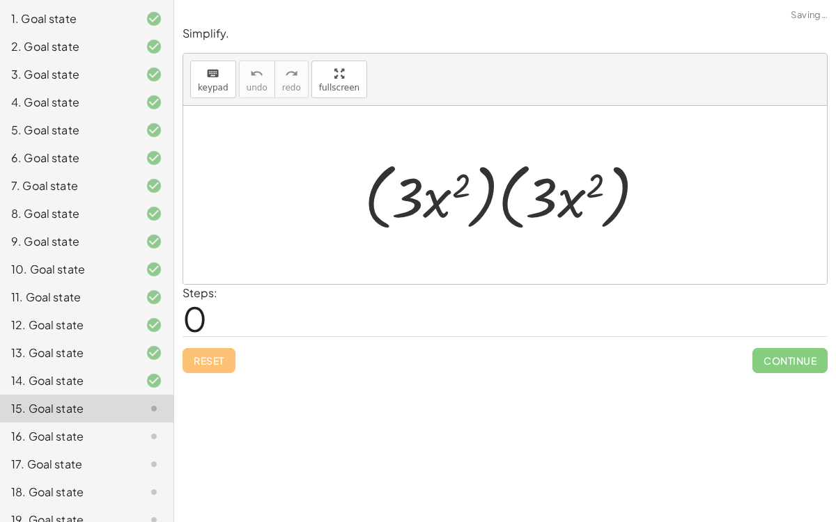
click at [439, 199] on div at bounding box center [510, 195] width 306 height 80
click at [454, 187] on div at bounding box center [510, 195] width 306 height 80
drag, startPoint x: 454, startPoint y: 189, endPoint x: 430, endPoint y: 202, distance: 27.4
click at [430, 202] on div at bounding box center [510, 195] width 306 height 80
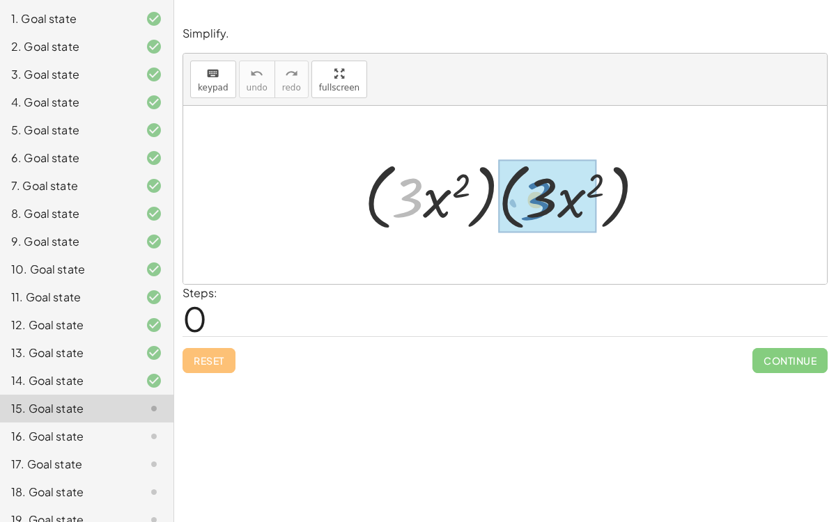
drag, startPoint x: 400, startPoint y: 196, endPoint x: 529, endPoint y: 198, distance: 128.8
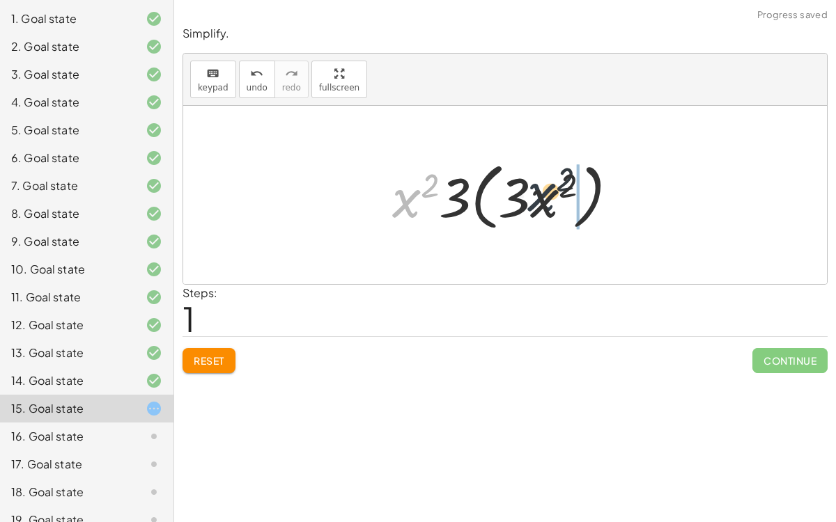
drag, startPoint x: 407, startPoint y: 198, endPoint x: 546, endPoint y: 195, distance: 138.6
click at [546, 195] on div at bounding box center [510, 195] width 251 height 80
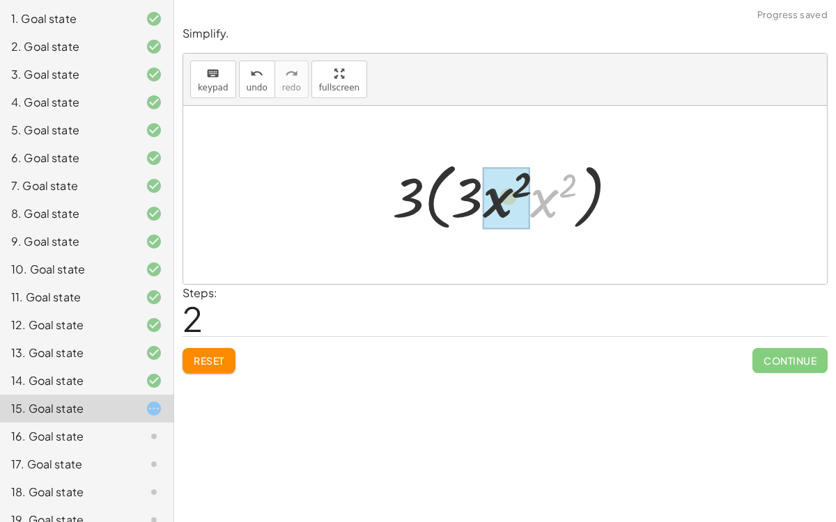
drag, startPoint x: 554, startPoint y: 200, endPoint x: 483, endPoint y: 199, distance: 71.0
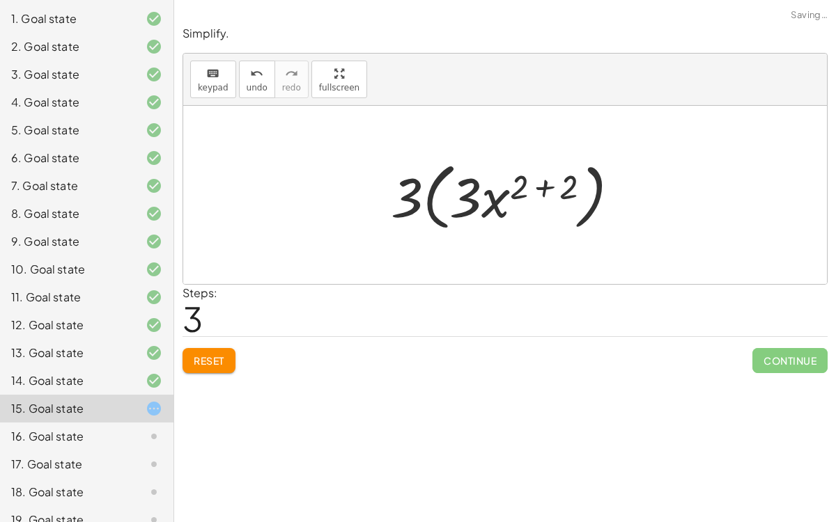
click at [547, 185] on div at bounding box center [510, 195] width 253 height 80
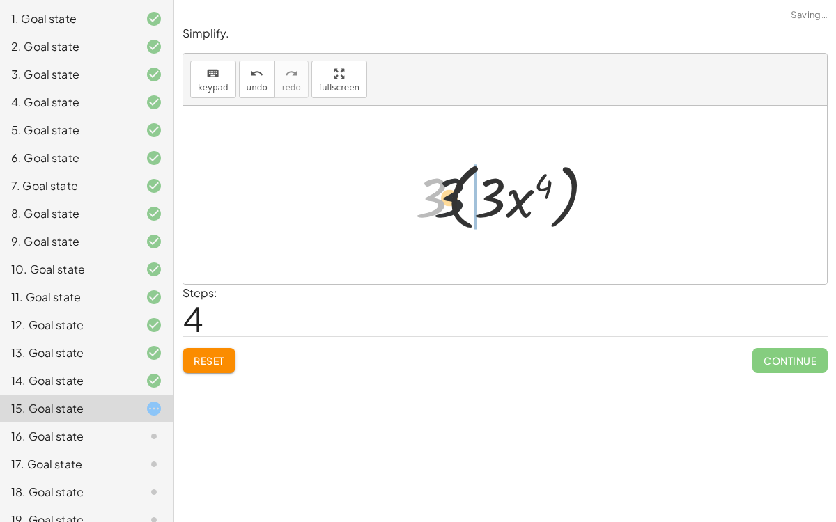
drag, startPoint x: 430, startPoint y: 198, endPoint x: 490, endPoint y: 204, distance: 60.1
click at [490, 204] on div at bounding box center [510, 195] width 204 height 80
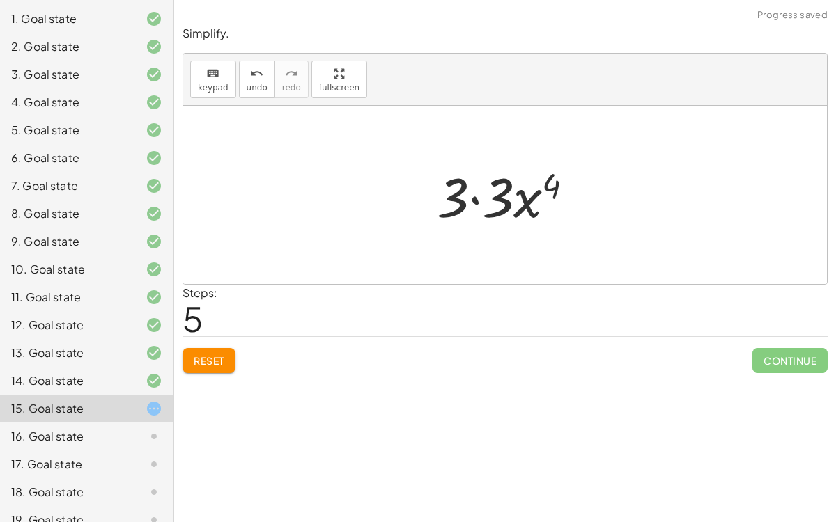
click at [469, 198] on div at bounding box center [511, 195] width 162 height 72
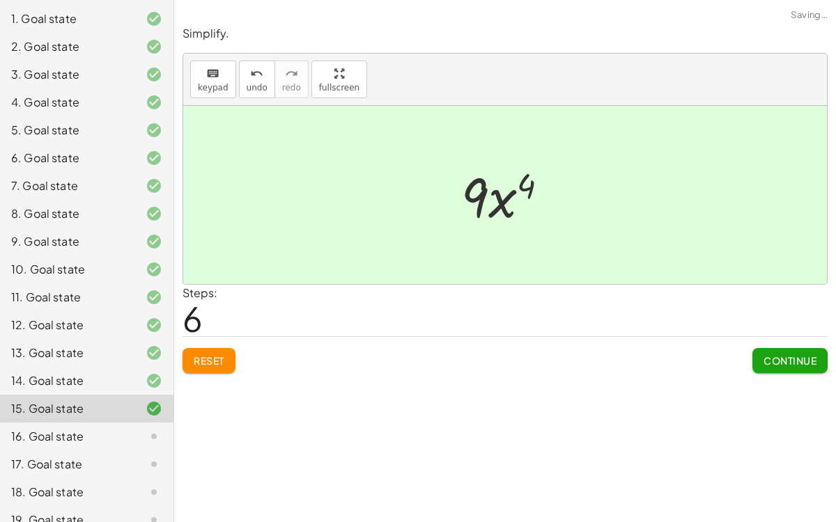
click at [795, 349] on button "Continue" at bounding box center [789, 360] width 75 height 25
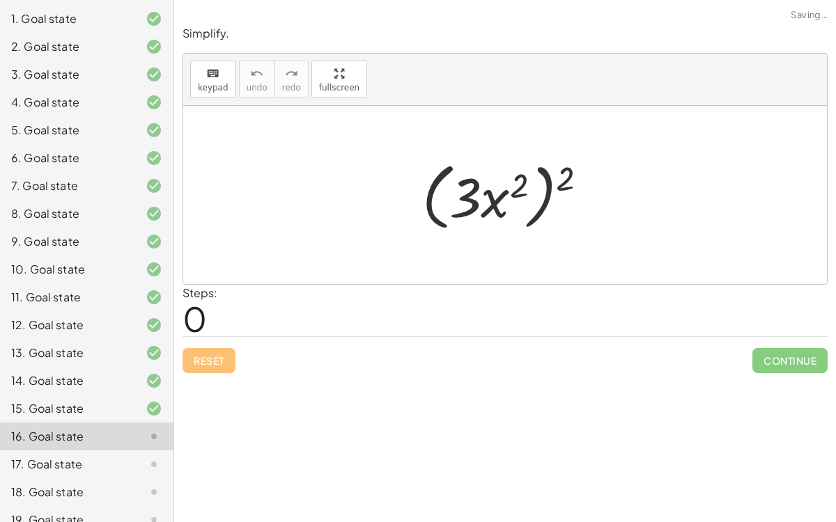
click at [485, 202] on div at bounding box center [510, 195] width 191 height 80
drag, startPoint x: 513, startPoint y: 183, endPoint x: 558, endPoint y: 184, distance: 45.3
click at [558, 184] on div at bounding box center [510, 195] width 191 height 80
drag, startPoint x: 485, startPoint y: 198, endPoint x: 540, endPoint y: 187, distance: 56.1
click at [540, 187] on div at bounding box center [510, 195] width 191 height 80
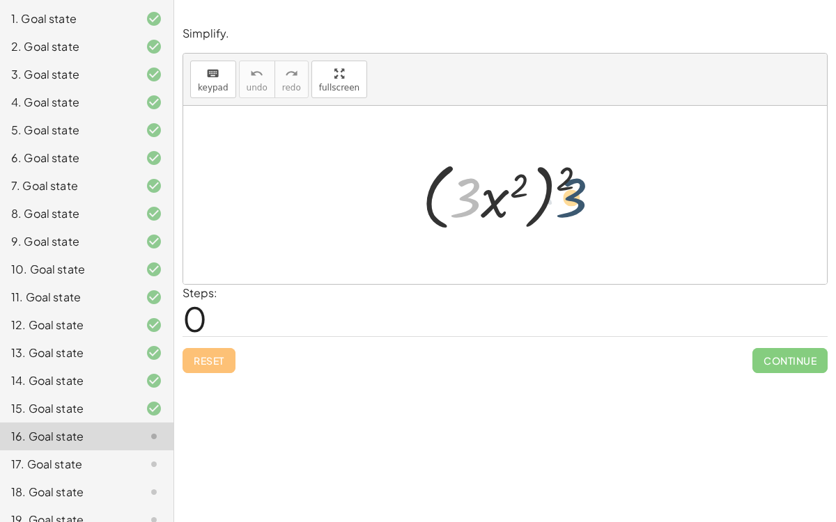
drag, startPoint x: 468, startPoint y: 194, endPoint x: 579, endPoint y: 193, distance: 111.4
click at [579, 193] on div at bounding box center [510, 195] width 191 height 80
drag, startPoint x: 459, startPoint y: 187, endPoint x: 516, endPoint y: 200, distance: 58.6
click at [516, 200] on div at bounding box center [510, 195] width 191 height 80
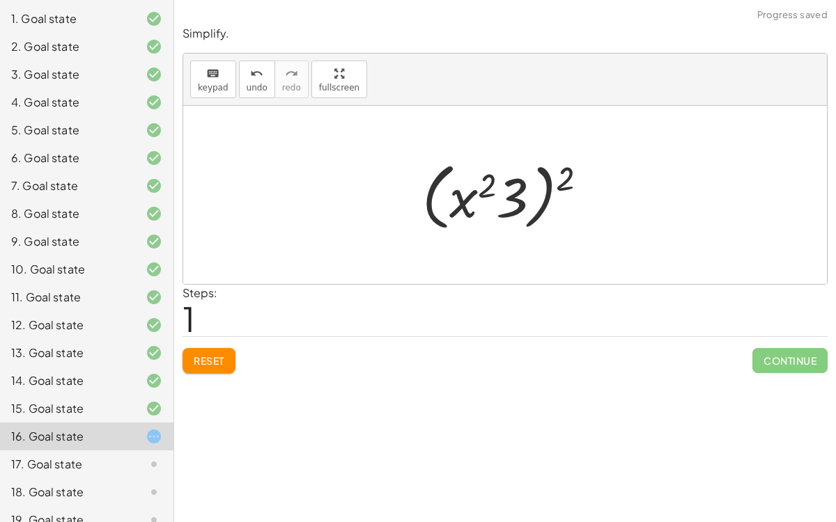
click at [483, 186] on div at bounding box center [510, 195] width 191 height 80
drag, startPoint x: 462, startPoint y: 205, endPoint x: 497, endPoint y: 195, distance: 36.2
click at [497, 195] on div at bounding box center [510, 195] width 191 height 80
drag, startPoint x: 563, startPoint y: 170, endPoint x: 452, endPoint y: 188, distance: 112.2
click at [452, 188] on div at bounding box center [510, 195] width 191 height 80
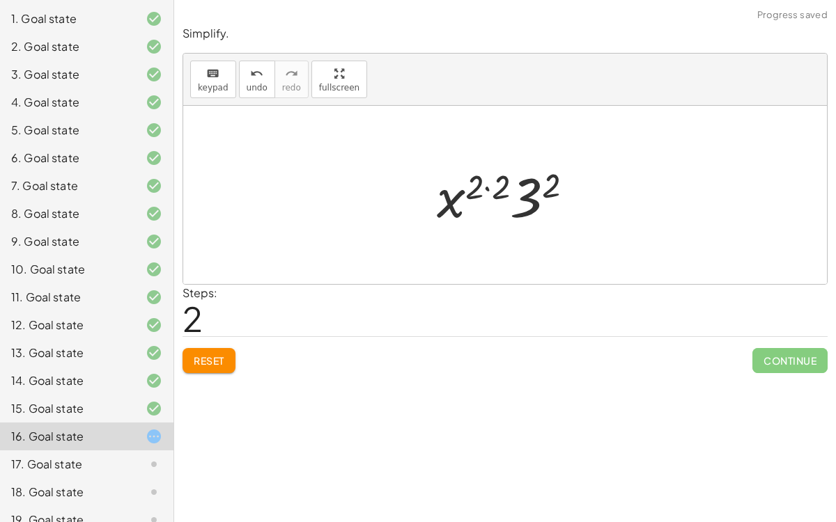
click at [483, 190] on div at bounding box center [511, 195] width 162 height 72
click at [486, 184] on div at bounding box center [511, 195] width 162 height 72
drag, startPoint x: 483, startPoint y: 182, endPoint x: 536, endPoint y: 185, distance: 52.3
click at [536, 185] on div at bounding box center [511, 195] width 136 height 72
drag, startPoint x: 462, startPoint y: 200, endPoint x: 522, endPoint y: 195, distance: 60.1
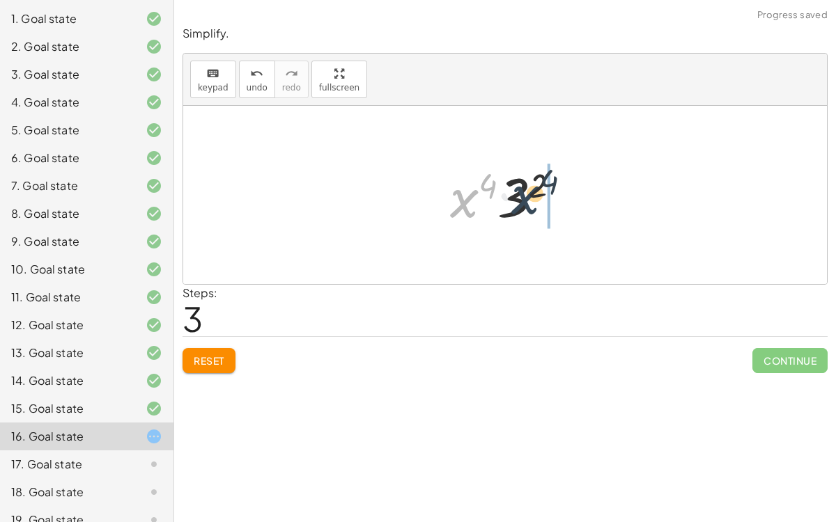
click at [522, 195] on div at bounding box center [511, 195] width 136 height 72
drag, startPoint x: 509, startPoint y: 205, endPoint x: 486, endPoint y: 192, distance: 26.5
click at [486, 192] on div at bounding box center [511, 195] width 136 height 72
click at [470, 196] on div at bounding box center [511, 195] width 136 height 72
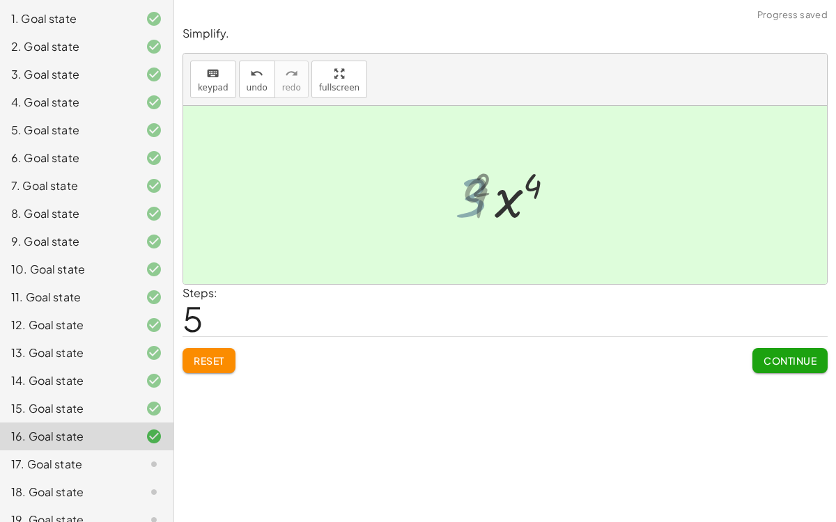
click at [471, 196] on div at bounding box center [510, 195] width 113 height 72
click at [794, 363] on span "Continue" at bounding box center [789, 360] width 53 height 13
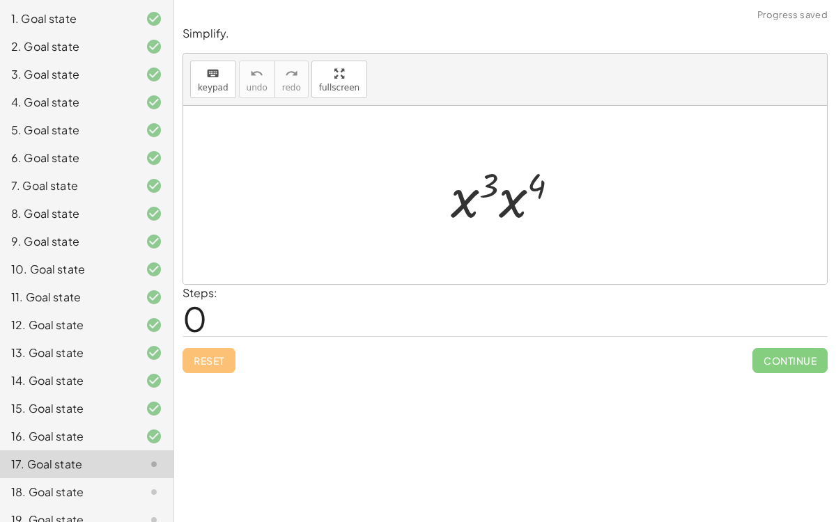
click at [490, 182] on div at bounding box center [510, 195] width 133 height 72
drag, startPoint x: 490, startPoint y: 182, endPoint x: 538, endPoint y: 182, distance: 47.4
click at [538, 182] on div at bounding box center [510, 195] width 133 height 72
drag, startPoint x: 518, startPoint y: 193, endPoint x: 469, endPoint y: 189, distance: 49.6
click at [503, 186] on div at bounding box center [511, 195] width 136 height 69
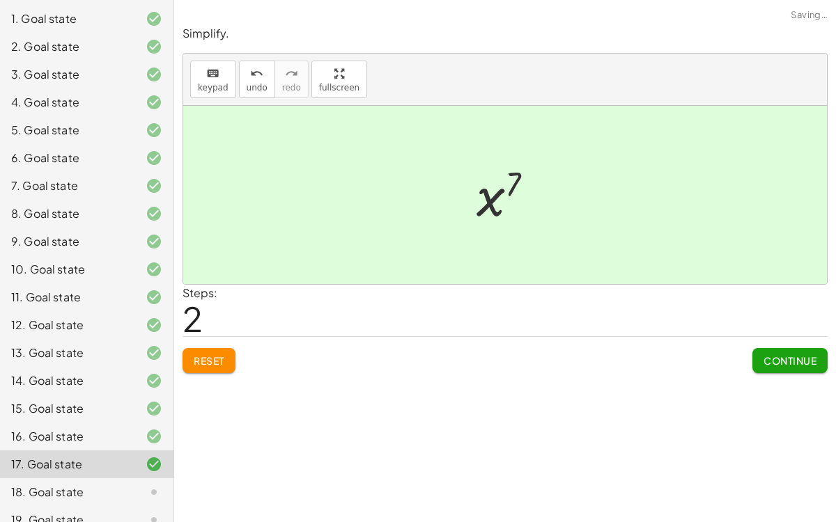
click at [801, 360] on span "Continue" at bounding box center [789, 360] width 53 height 13
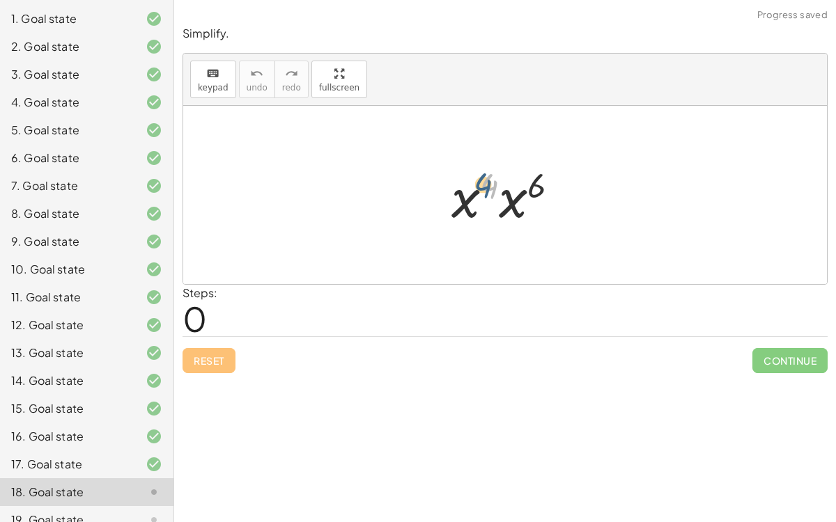
click at [487, 175] on div at bounding box center [510, 195] width 132 height 72
drag, startPoint x: 529, startPoint y: 181, endPoint x: 448, endPoint y: 184, distance: 80.8
click at [448, 184] on div at bounding box center [510, 195] width 132 height 72
drag, startPoint x: 487, startPoint y: 177, endPoint x: 544, endPoint y: 185, distance: 57.0
click at [544, 185] on div at bounding box center [510, 195] width 132 height 72
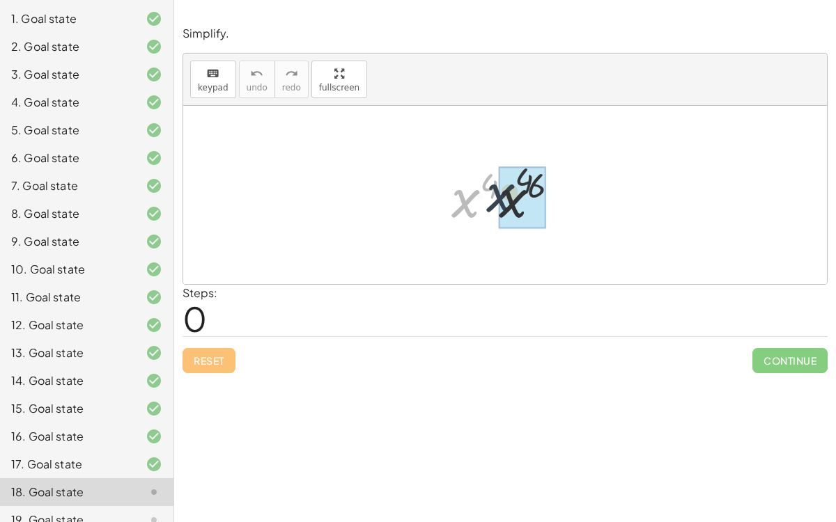
drag, startPoint x: 467, startPoint y: 196, endPoint x: 508, endPoint y: 192, distance: 40.6
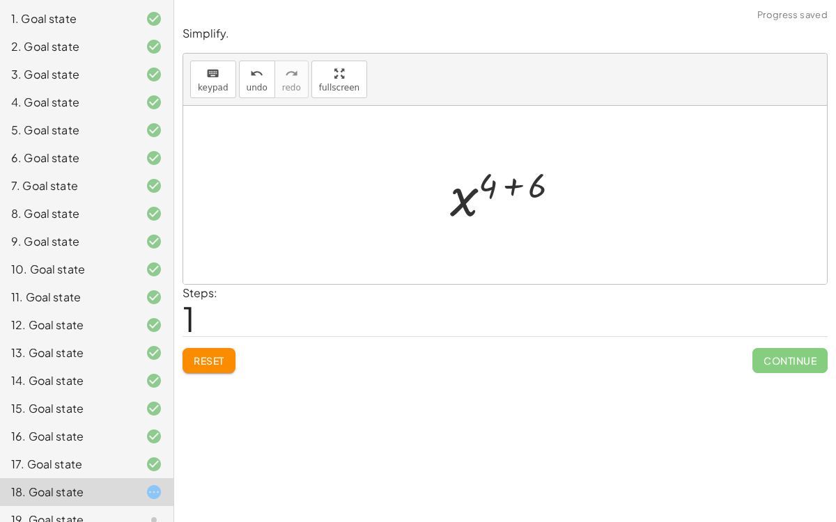
click at [509, 188] on div at bounding box center [510, 195] width 135 height 69
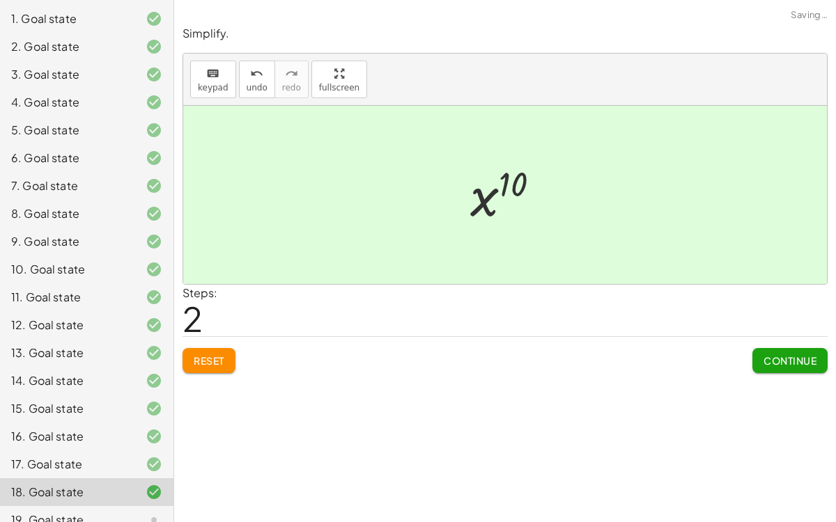
click at [772, 354] on span "Continue" at bounding box center [789, 360] width 53 height 13
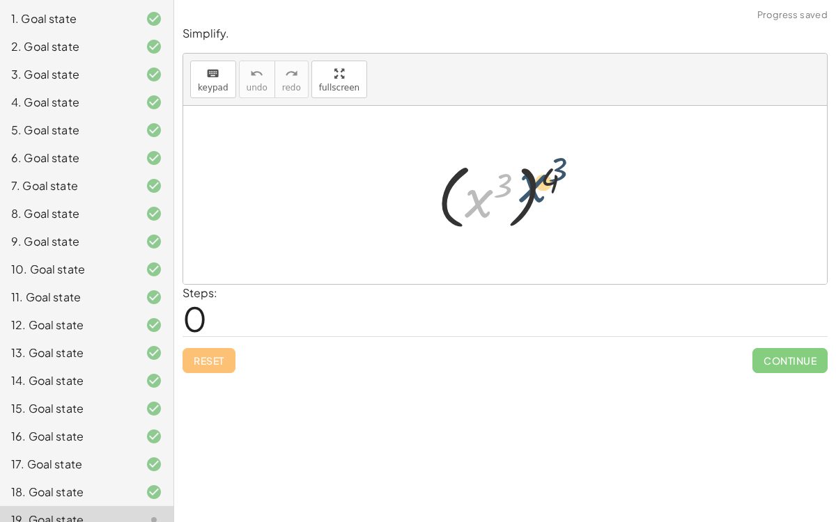
drag, startPoint x: 481, startPoint y: 201, endPoint x: 539, endPoint y: 189, distance: 58.9
click at [539, 189] on div at bounding box center [509, 195] width 159 height 77
drag, startPoint x: 553, startPoint y: 178, endPoint x: 464, endPoint y: 190, distance: 89.2
click at [464, 190] on div at bounding box center [509, 195] width 159 height 77
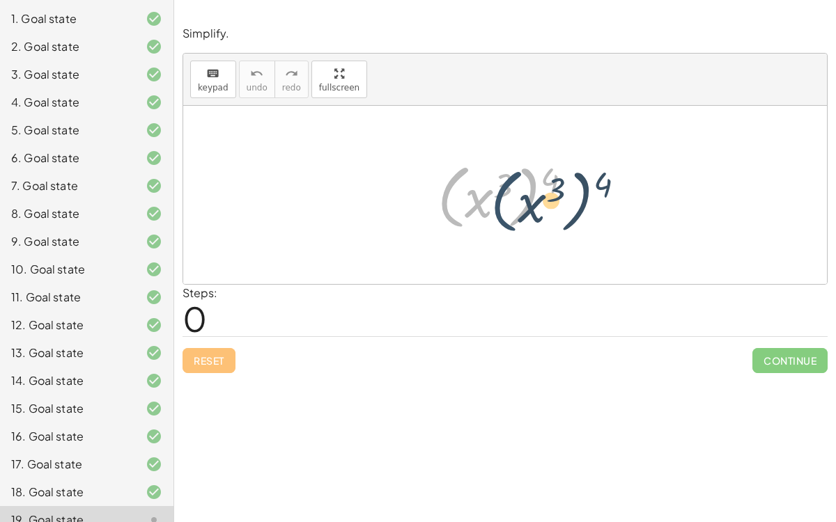
drag, startPoint x: 443, startPoint y: 203, endPoint x: 492, endPoint y: 207, distance: 49.6
click at [492, 207] on div at bounding box center [509, 195] width 159 height 77
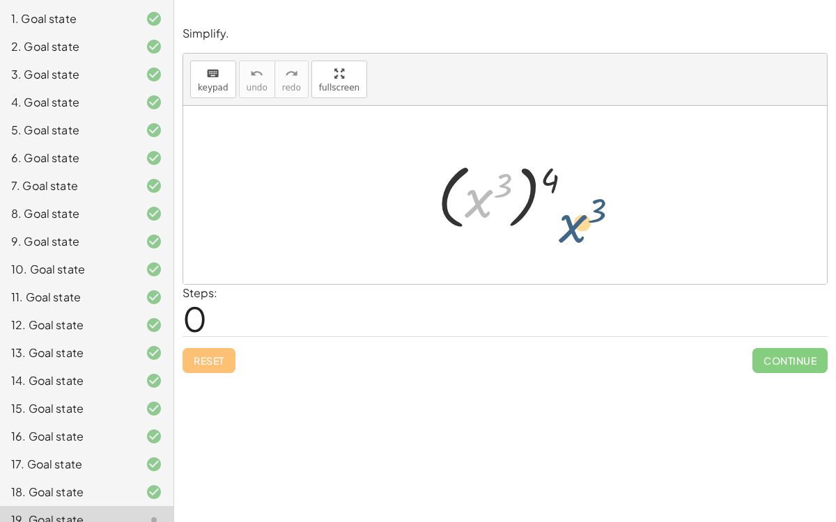
drag, startPoint x: 484, startPoint y: 201, endPoint x: 565, endPoint y: 196, distance: 80.9
click at [565, 196] on div at bounding box center [509, 195] width 159 height 77
drag, startPoint x: 480, startPoint y: 205, endPoint x: 507, endPoint y: 191, distance: 30.5
click at [507, 191] on div at bounding box center [509, 195] width 159 height 77
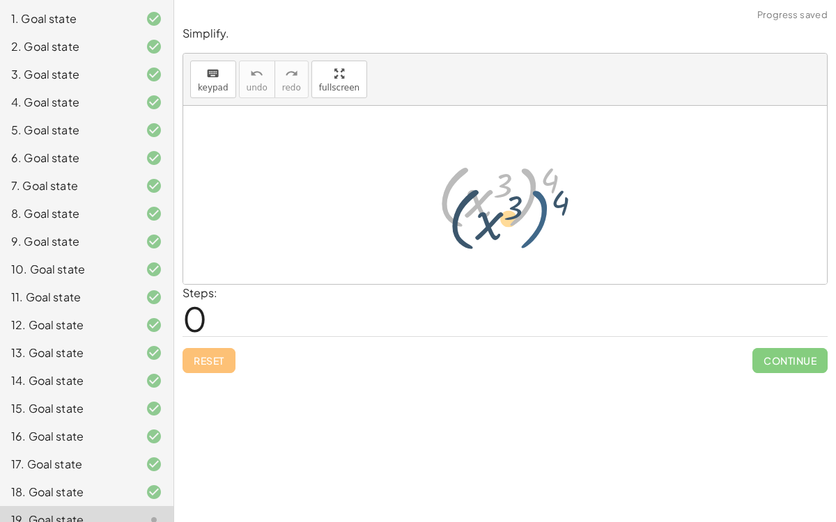
click at [531, 196] on div at bounding box center [509, 195] width 159 height 77
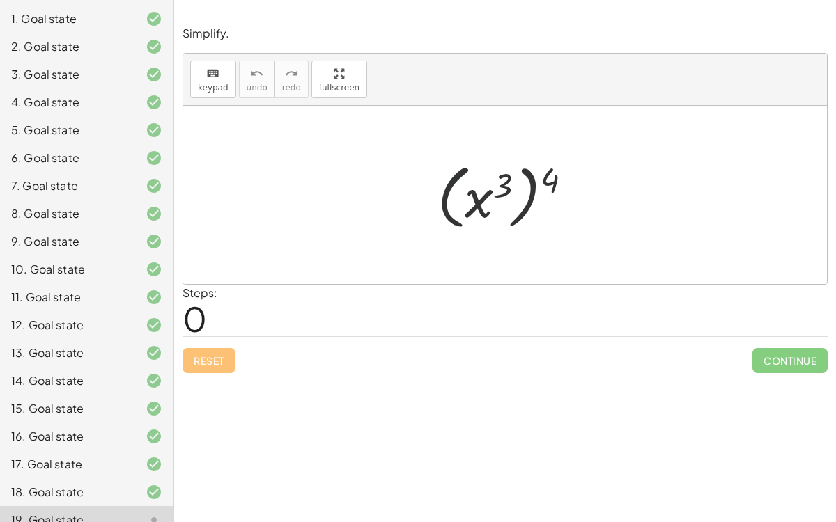
click at [549, 175] on div at bounding box center [509, 195] width 159 height 77
drag, startPoint x: 549, startPoint y: 175, endPoint x: 487, endPoint y: 201, distance: 66.2
click at [487, 201] on div at bounding box center [509, 195] width 159 height 77
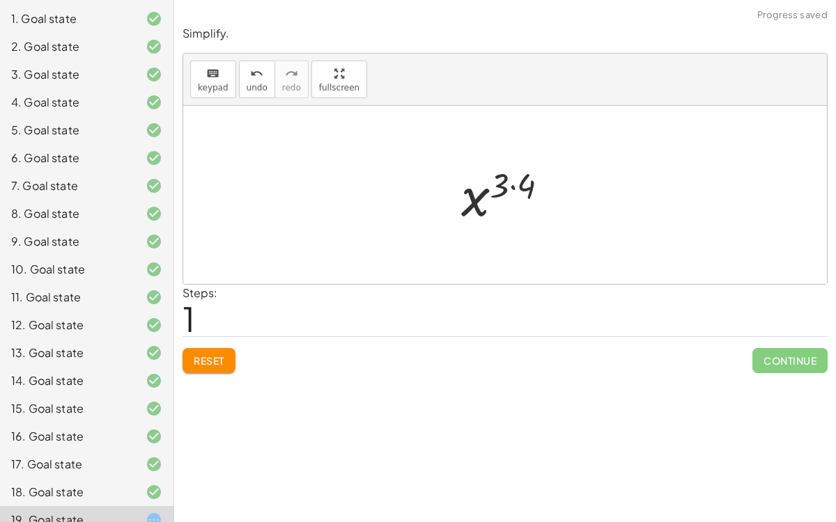
click at [515, 185] on div at bounding box center [510, 195] width 112 height 69
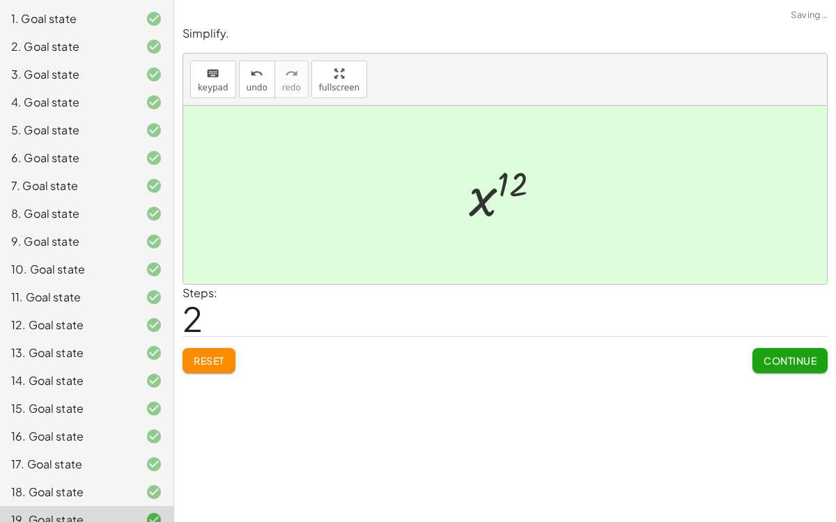
click at [793, 354] on span "Continue" at bounding box center [789, 360] width 53 height 13
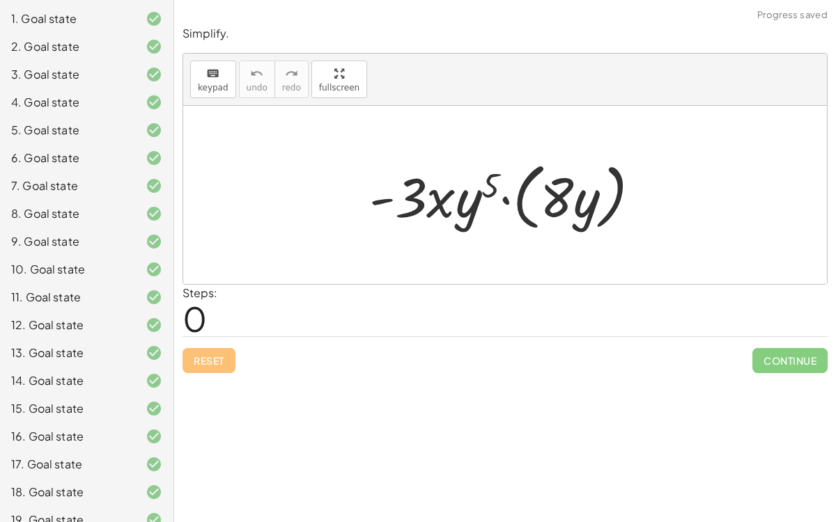
click at [501, 196] on div at bounding box center [510, 195] width 297 height 80
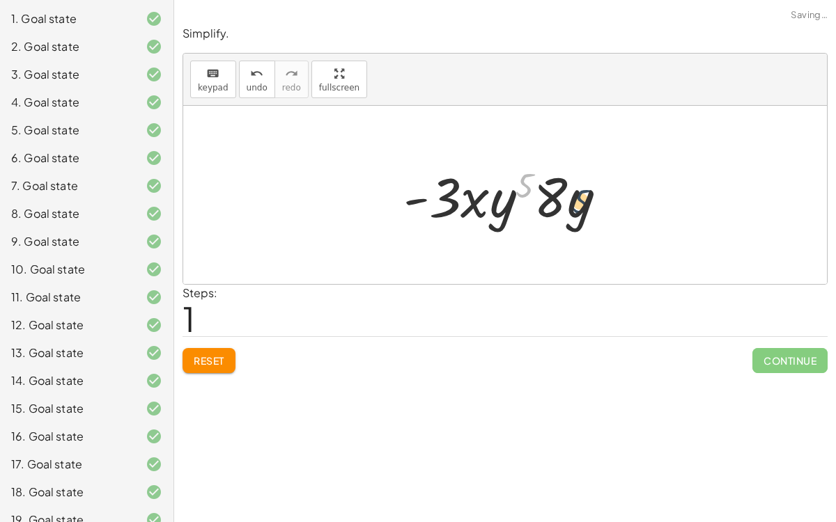
drag, startPoint x: 517, startPoint y: 182, endPoint x: 572, endPoint y: 199, distance: 57.7
click at [572, 199] on div at bounding box center [510, 195] width 228 height 72
drag, startPoint x: 579, startPoint y: 207, endPoint x: 480, endPoint y: 202, distance: 98.3
click at [480, 202] on div at bounding box center [510, 195] width 228 height 72
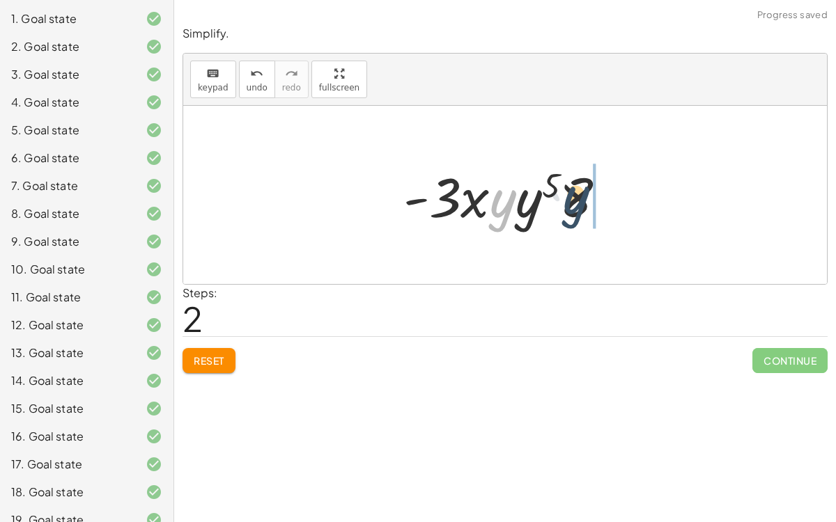
drag, startPoint x: 495, startPoint y: 204, endPoint x: 582, endPoint y: 202, distance: 87.1
click at [582, 202] on div at bounding box center [510, 195] width 228 height 72
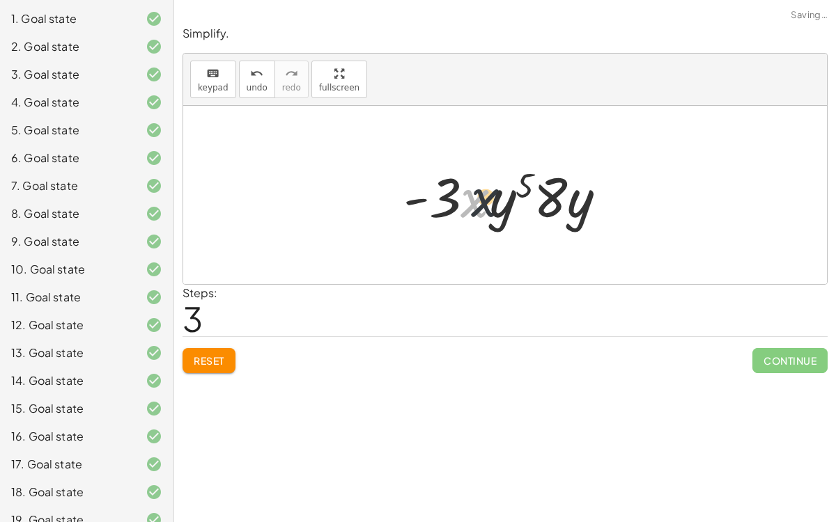
drag, startPoint x: 478, startPoint y: 193, endPoint x: 522, endPoint y: 191, distance: 44.6
click at [522, 191] on div at bounding box center [510, 195] width 228 height 72
drag, startPoint x: 415, startPoint y: 192, endPoint x: 426, endPoint y: 199, distance: 13.1
click at [426, 199] on div at bounding box center [510, 195] width 228 height 72
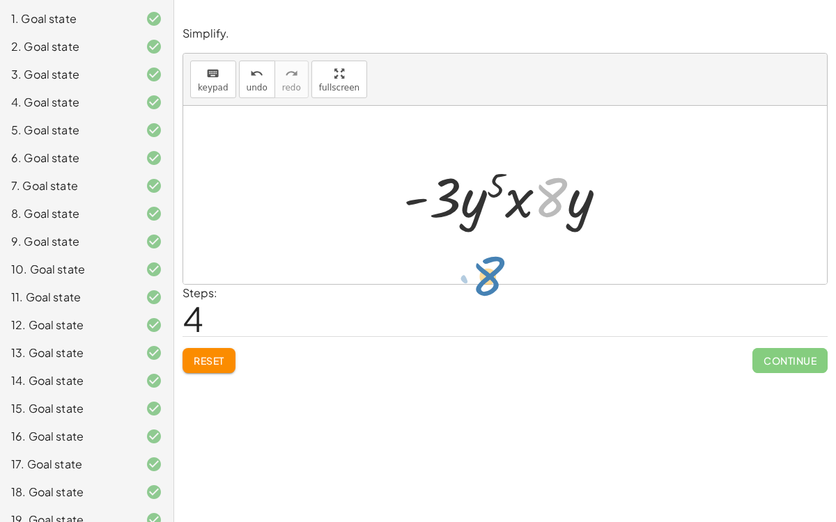
drag, startPoint x: 554, startPoint y: 201, endPoint x: 490, endPoint y: 285, distance: 105.4
drag, startPoint x: 515, startPoint y: 206, endPoint x: 459, endPoint y: 201, distance: 56.6
click at [459, 201] on div at bounding box center [510, 195] width 228 height 72
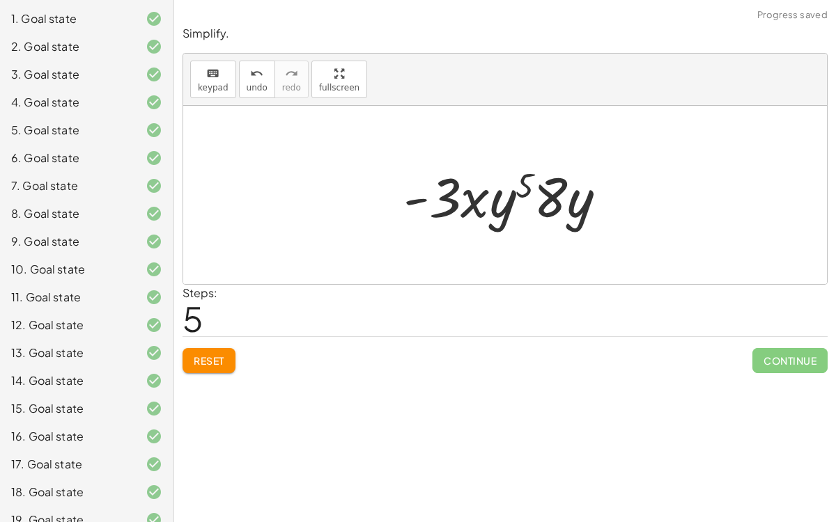
click at [513, 210] on div at bounding box center [510, 195] width 228 height 72
click at [501, 204] on div at bounding box center [510, 195] width 228 height 72
click at [210, 367] on button "Reset" at bounding box center [208, 360] width 53 height 25
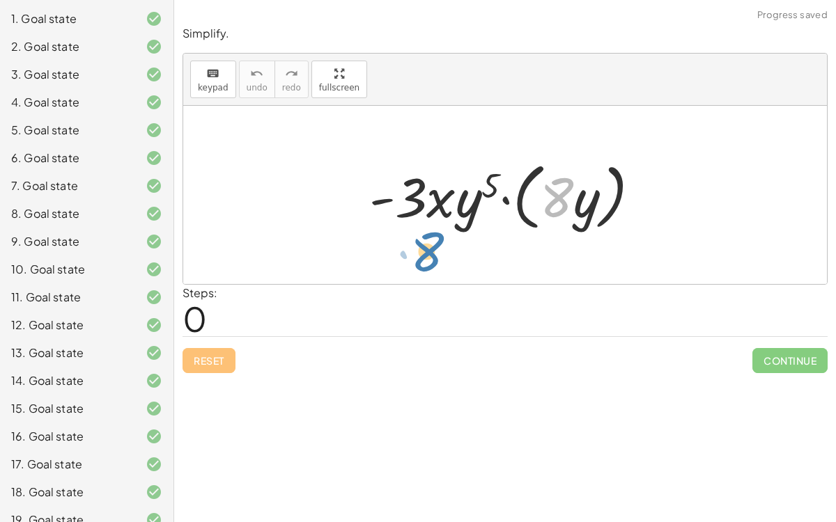
drag, startPoint x: 547, startPoint y: 206, endPoint x: 417, endPoint y: 262, distance: 141.6
click at [417, 262] on div "· 8 · - 3 · x · y 5 · ( · 8 · y )" at bounding box center [504, 195] width 643 height 178
drag, startPoint x: 428, startPoint y: 201, endPoint x: 442, endPoint y: 195, distance: 15.3
click at [442, 195] on div at bounding box center [510, 195] width 297 height 80
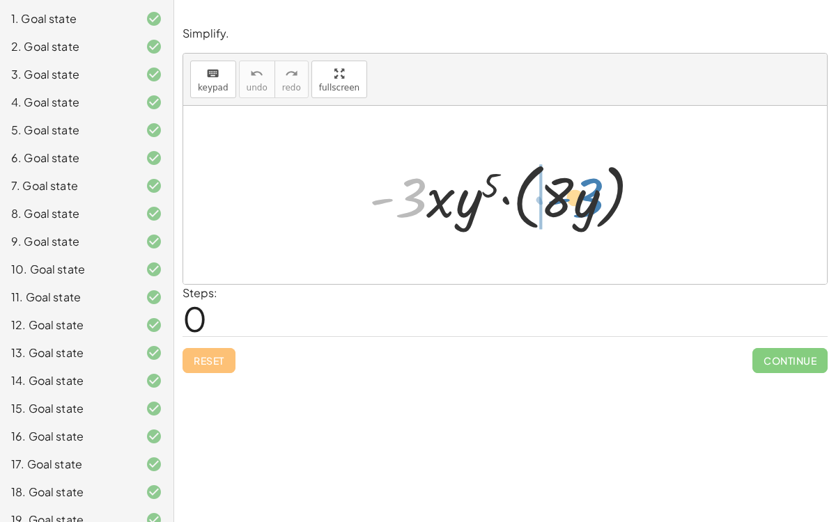
drag, startPoint x: 405, startPoint y: 201, endPoint x: 572, endPoint y: 201, distance: 167.8
click at [572, 201] on div at bounding box center [510, 195] width 297 height 80
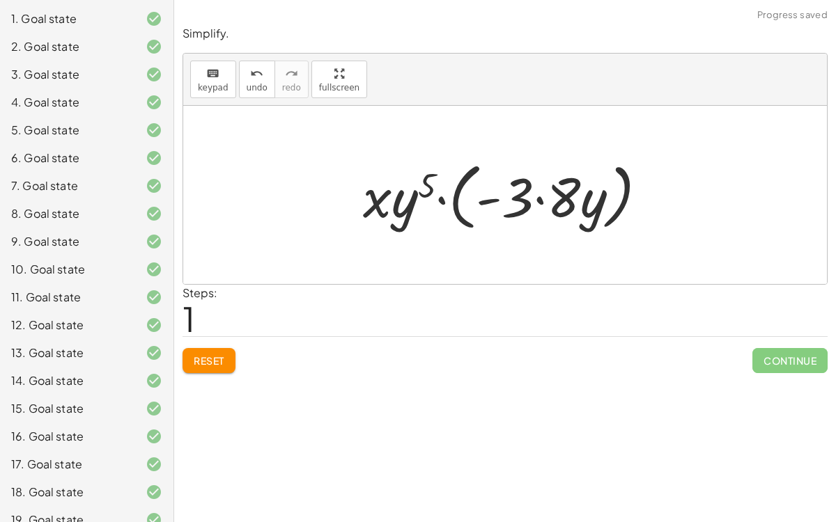
click at [537, 195] on div at bounding box center [511, 195] width 310 height 80
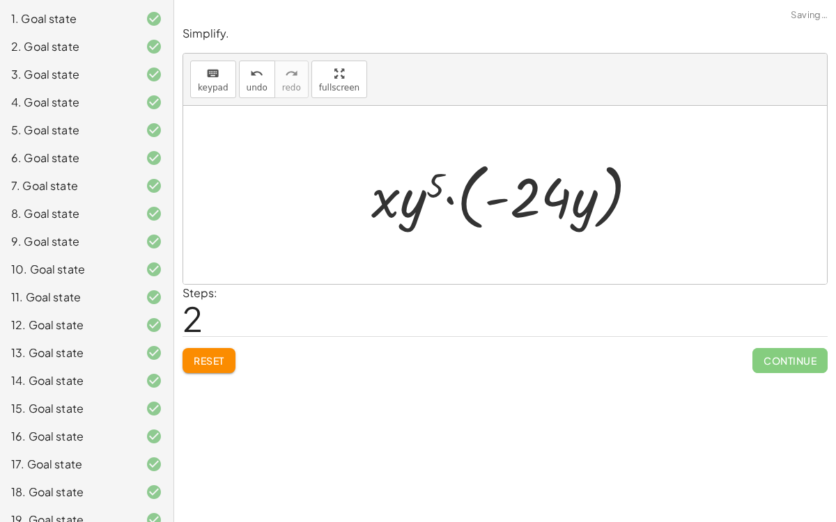
click at [450, 199] on div at bounding box center [510, 195] width 292 height 80
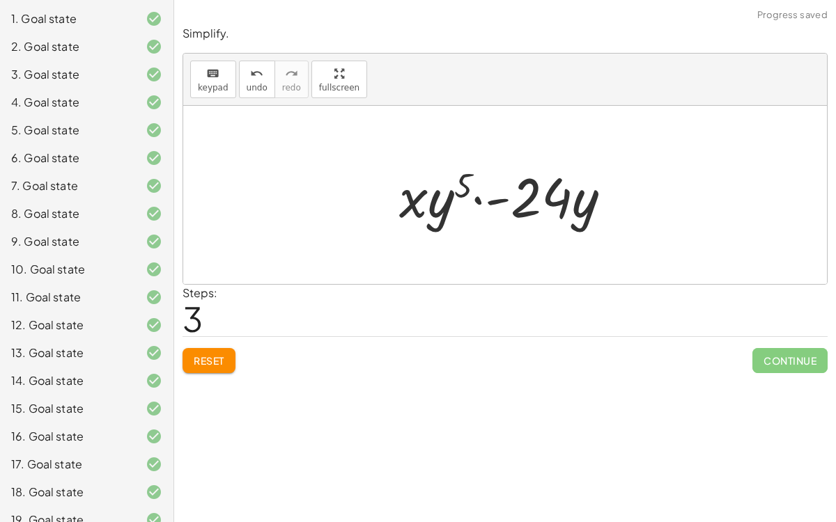
click at [471, 198] on div at bounding box center [510, 195] width 237 height 72
click at [472, 196] on div at bounding box center [510, 195] width 237 height 72
click at [498, 196] on div at bounding box center [510, 195] width 237 height 72
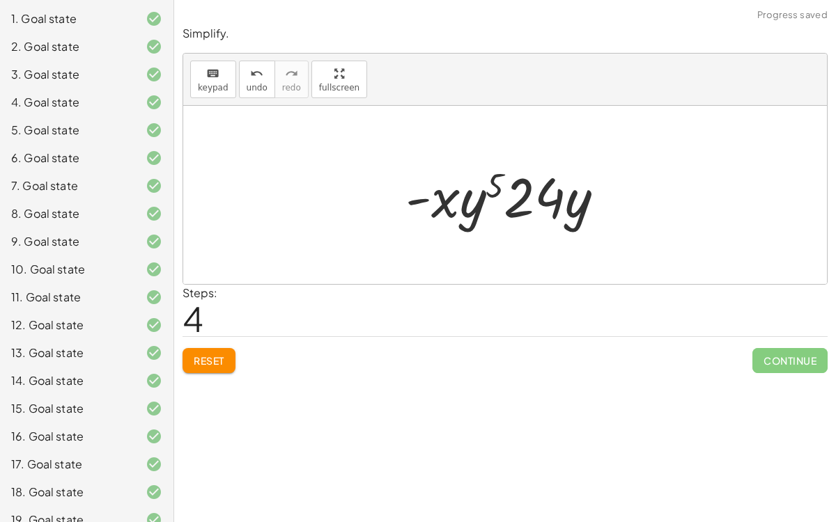
click at [415, 200] on div at bounding box center [510, 195] width 224 height 72
drag, startPoint x: 489, startPoint y: 185, endPoint x: 554, endPoint y: 196, distance: 66.4
click at [554, 196] on div at bounding box center [510, 195] width 224 height 72
drag, startPoint x: 574, startPoint y: 203, endPoint x: 514, endPoint y: 174, distance: 66.3
click at [514, 174] on div at bounding box center [510, 195] width 224 height 72
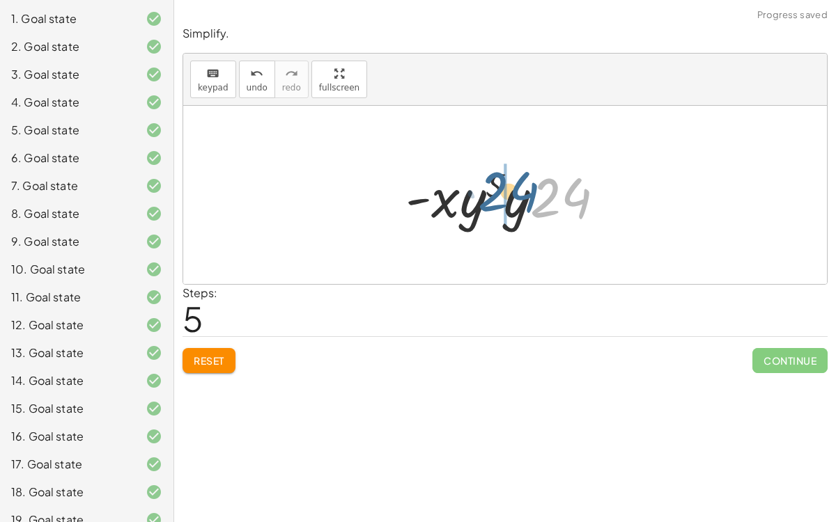
drag, startPoint x: 544, startPoint y: 192, endPoint x: 492, endPoint y: 186, distance: 52.6
click at [492, 186] on div at bounding box center [510, 195] width 224 height 72
click at [219, 345] on div "Reset Continue" at bounding box center [504, 354] width 645 height 37
click at [223, 358] on span "Reset" at bounding box center [209, 360] width 31 height 13
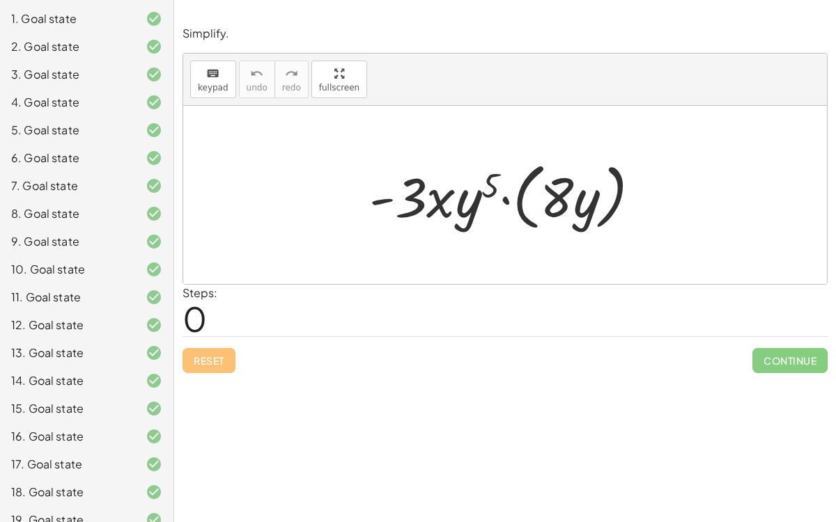
click at [509, 196] on div at bounding box center [510, 195] width 297 height 80
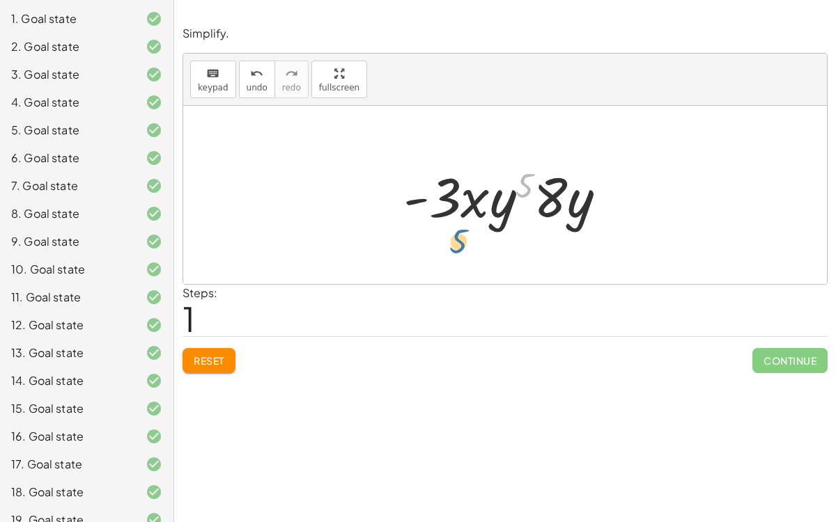
drag, startPoint x: 522, startPoint y: 186, endPoint x: 456, endPoint y: 248, distance: 90.1
drag, startPoint x: 437, startPoint y: 208, endPoint x: 513, endPoint y: 213, distance: 76.1
click at [513, 213] on div at bounding box center [510, 195] width 228 height 72
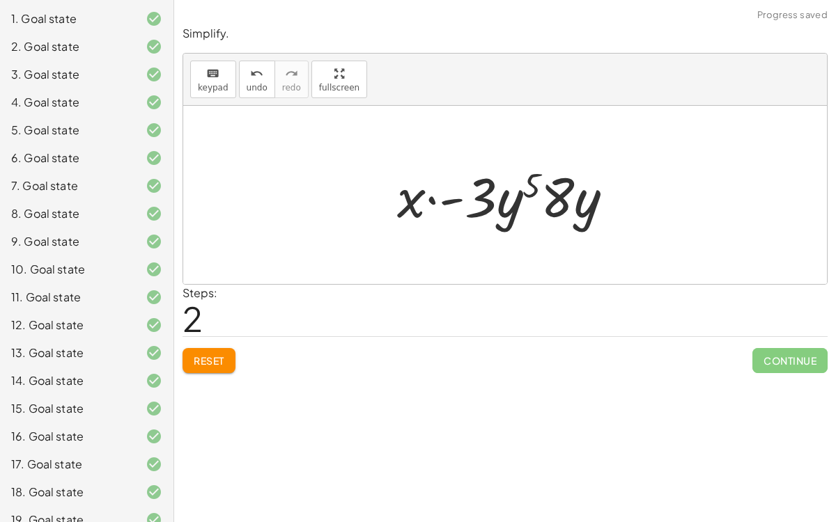
click at [431, 198] on div at bounding box center [510, 195] width 241 height 72
click at [452, 197] on div at bounding box center [510, 195] width 241 height 72
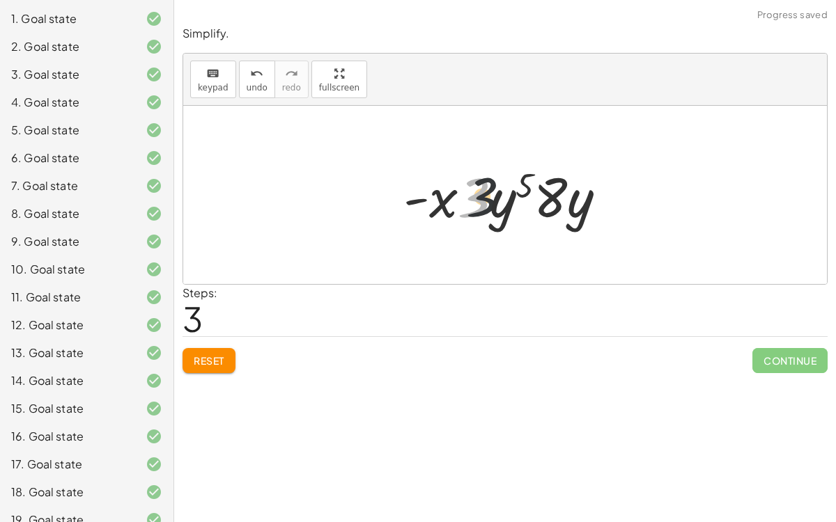
drag, startPoint x: 474, startPoint y: 206, endPoint x: 529, endPoint y: 205, distance: 54.3
click at [529, 205] on div at bounding box center [510, 195] width 228 height 72
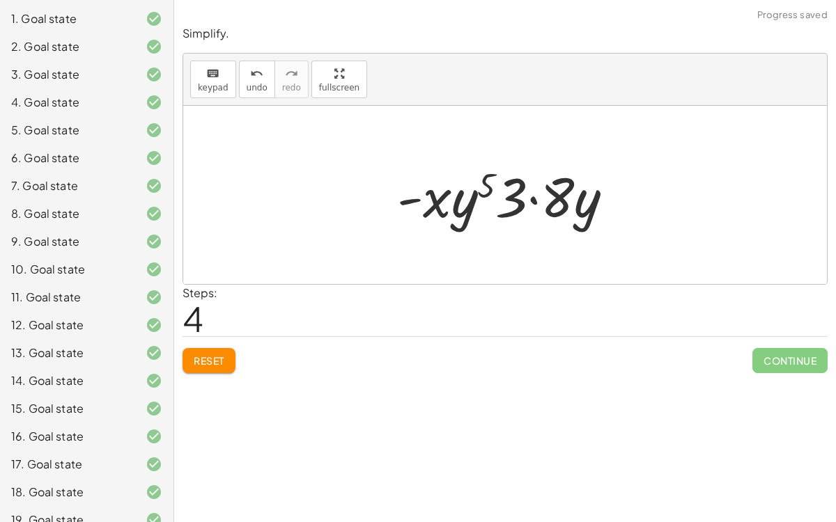
click at [525, 198] on div at bounding box center [510, 195] width 241 height 72
click at [529, 197] on div at bounding box center [510, 195] width 241 height 72
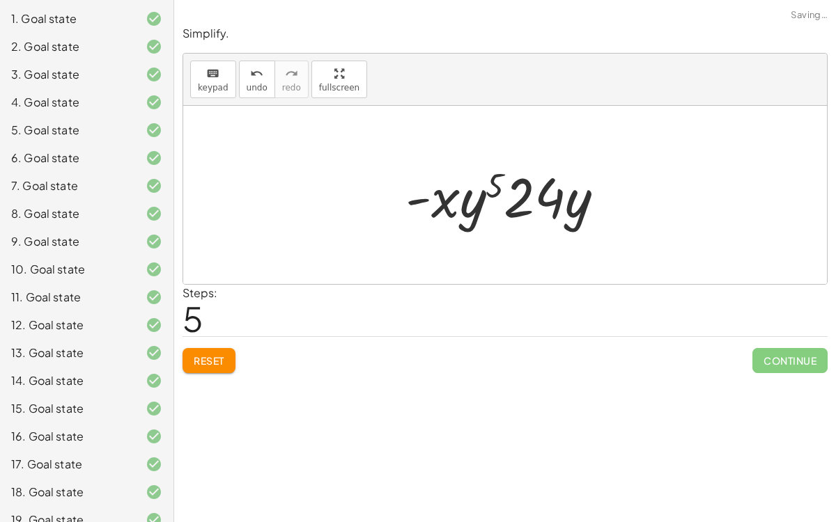
click at [467, 199] on div at bounding box center [510, 195] width 224 height 72
drag, startPoint x: 436, startPoint y: 201, endPoint x: 568, endPoint y: 205, distance: 131.7
click at [568, 205] on div at bounding box center [510, 195] width 224 height 72
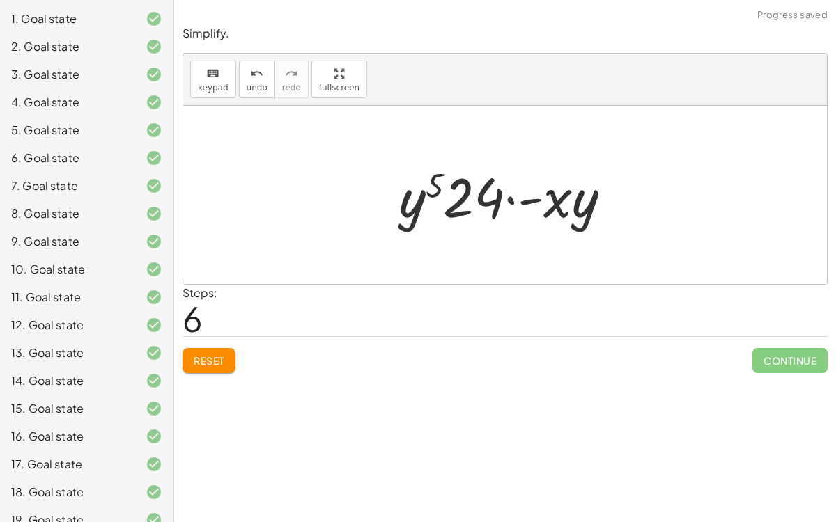
click at [526, 198] on div at bounding box center [510, 195] width 237 height 72
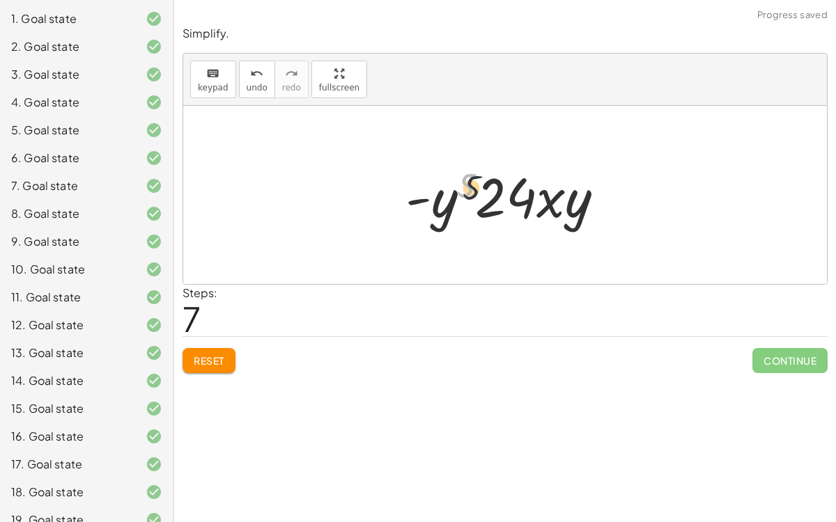
drag, startPoint x: 465, startPoint y: 184, endPoint x: 527, endPoint y: 206, distance: 65.9
click at [527, 206] on div at bounding box center [510, 195] width 224 height 72
click at [220, 359] on span "Reset" at bounding box center [209, 360] width 31 height 13
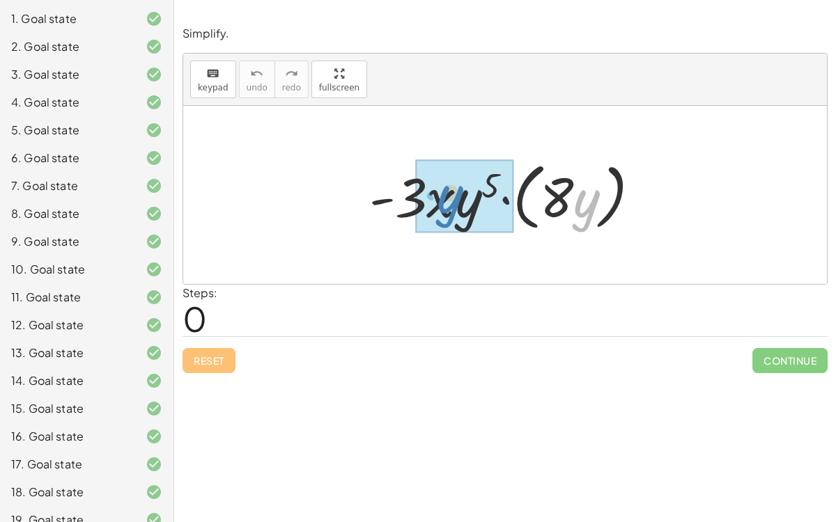
drag, startPoint x: 585, startPoint y: 212, endPoint x: 453, endPoint y: 206, distance: 131.7
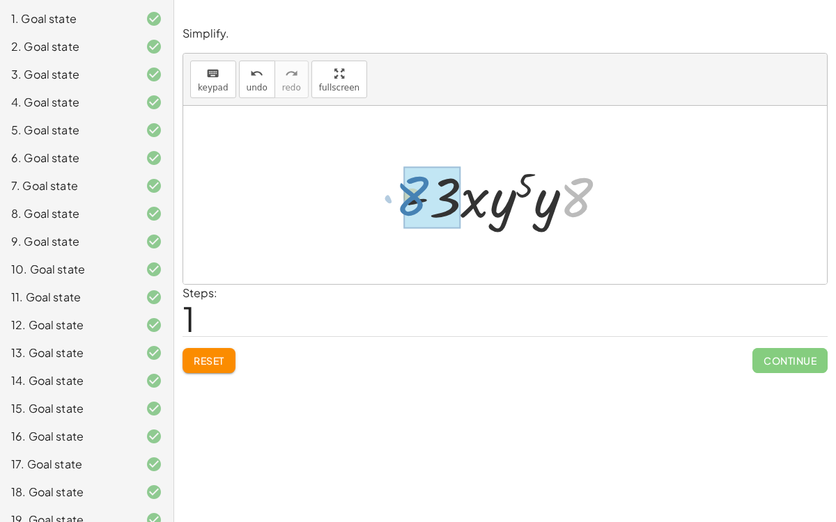
drag, startPoint x: 583, startPoint y: 187, endPoint x: 426, endPoint y: 189, distance: 156.7
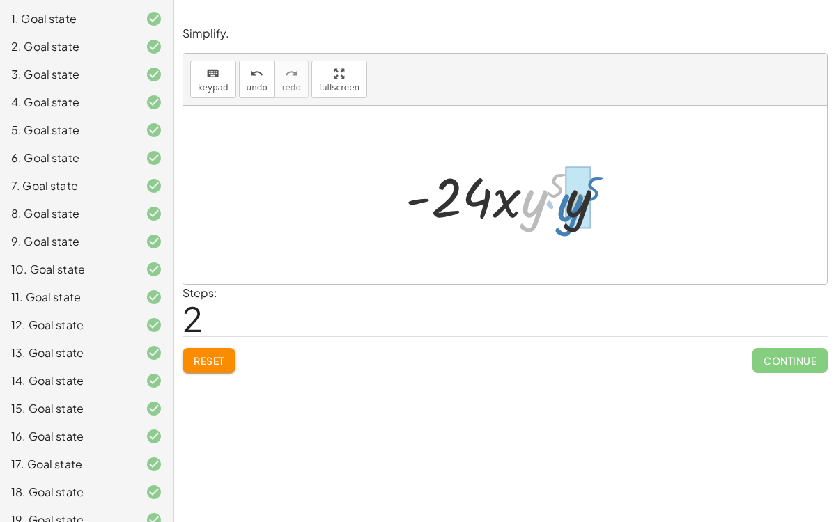
drag, startPoint x: 529, startPoint y: 205, endPoint x: 565, endPoint y: 208, distance: 36.3
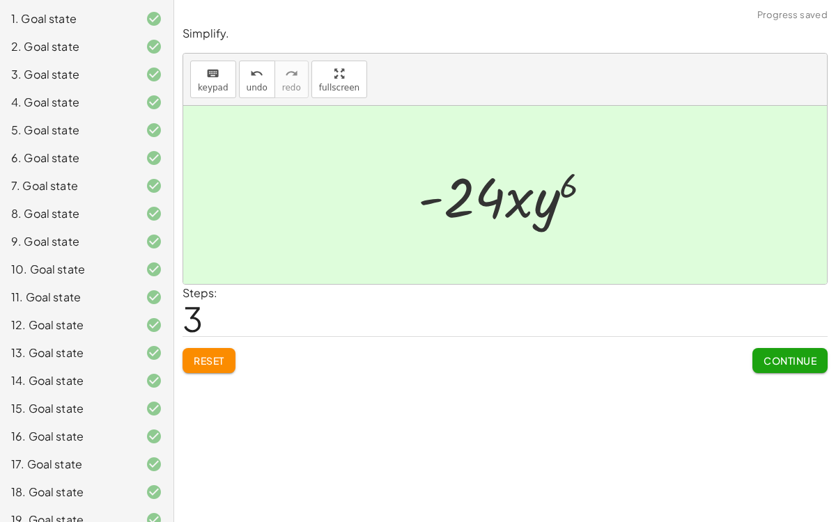
click at [779, 359] on span "Continue" at bounding box center [789, 360] width 53 height 13
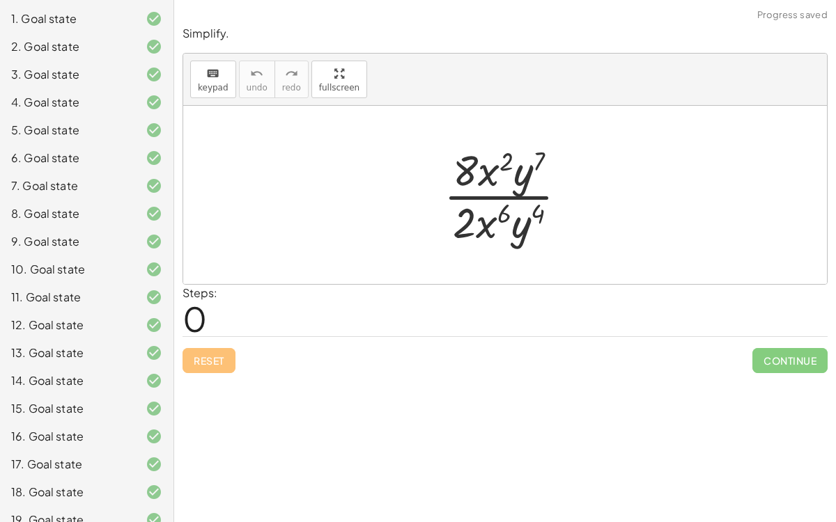
scroll to position [194, 0]
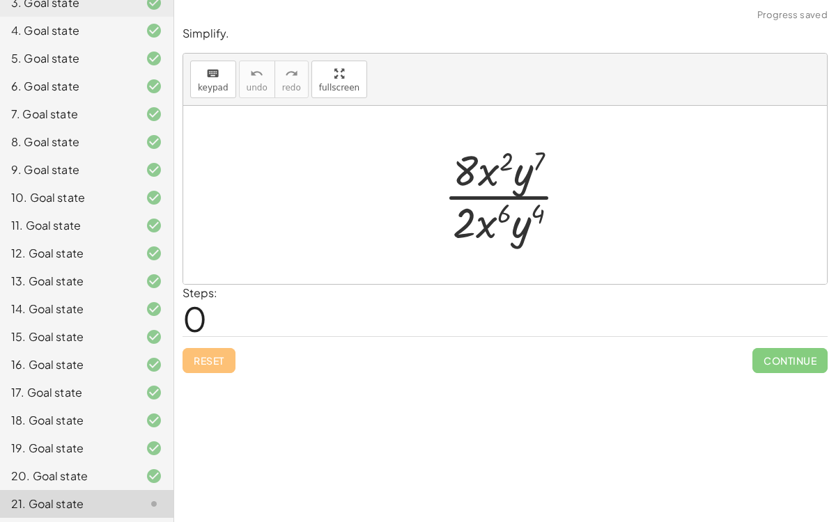
click at [492, 175] on div at bounding box center [511, 194] width 148 height 107
drag, startPoint x: 503, startPoint y: 162, endPoint x: 482, endPoint y: 175, distance: 24.7
click at [482, 175] on div at bounding box center [511, 194] width 148 height 107
drag, startPoint x: 465, startPoint y: 173, endPoint x: 515, endPoint y: 171, distance: 49.5
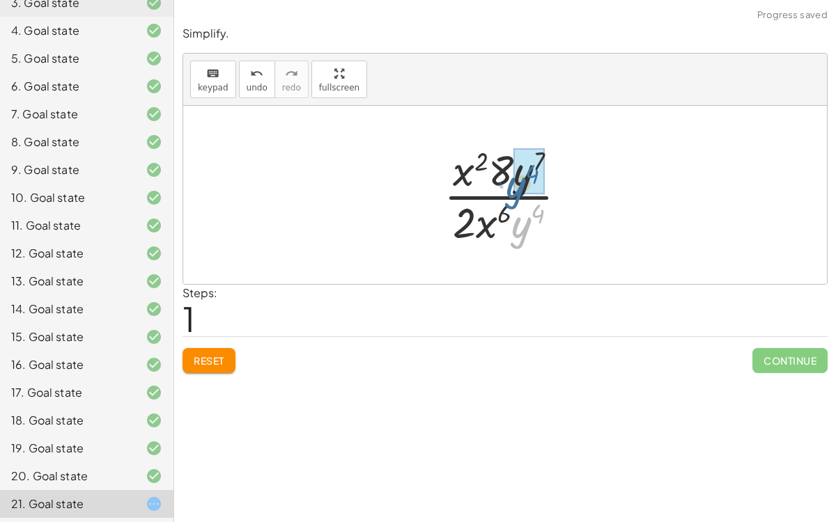
drag, startPoint x: 527, startPoint y: 225, endPoint x: 522, endPoint y: 185, distance: 40.1
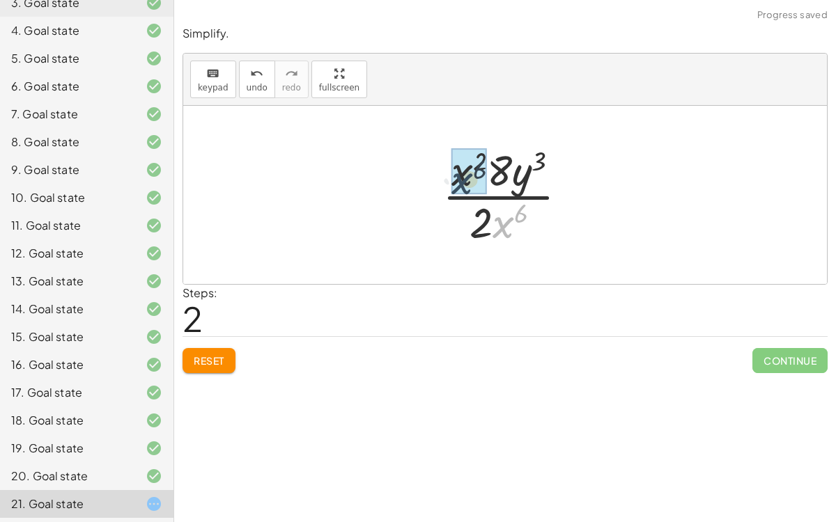
drag, startPoint x: 503, startPoint y: 215, endPoint x: 457, endPoint y: 169, distance: 65.5
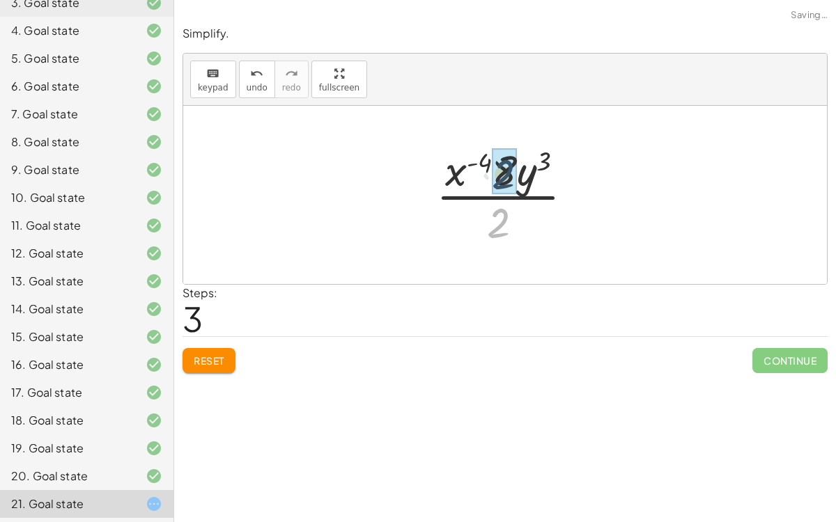
drag, startPoint x: 501, startPoint y: 213, endPoint x: 510, endPoint y: 164, distance: 49.6
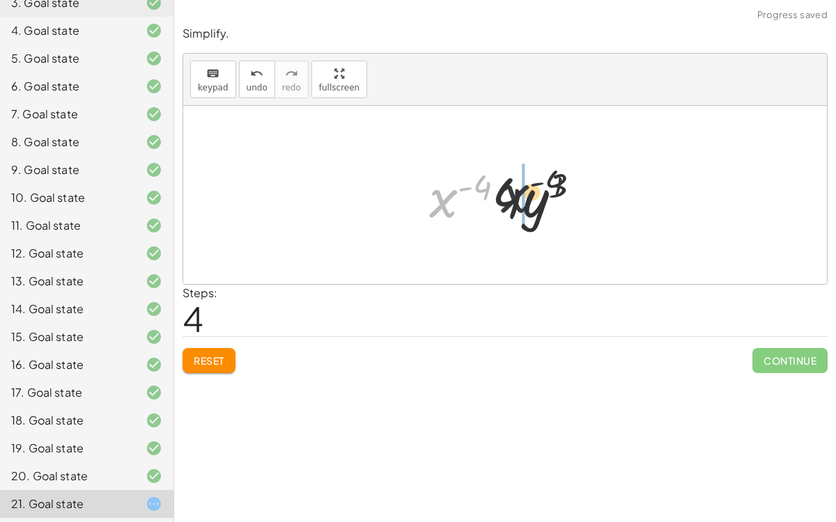
drag, startPoint x: 446, startPoint y: 200, endPoint x: 532, endPoint y: 196, distance: 85.8
click at [532, 196] on div at bounding box center [510, 195] width 177 height 72
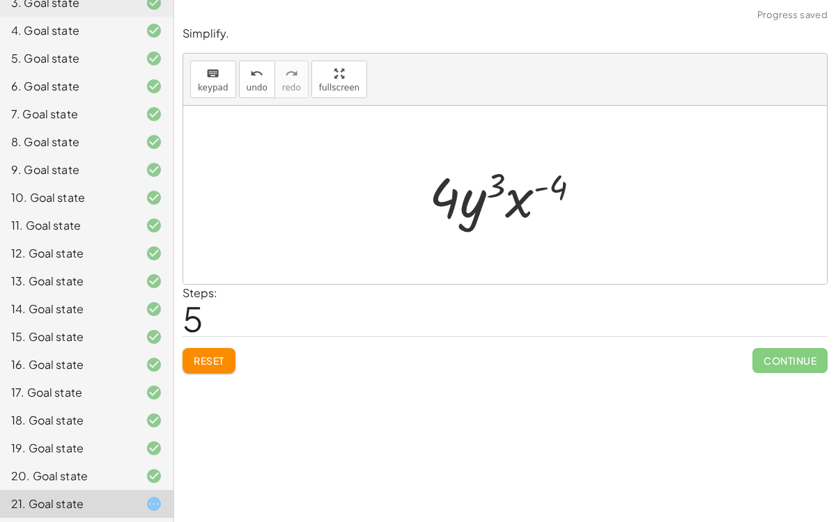
click at [494, 180] on div at bounding box center [510, 195] width 177 height 72
drag, startPoint x: 471, startPoint y: 204, endPoint x: 521, endPoint y: 201, distance: 50.3
click at [521, 201] on div at bounding box center [510, 195] width 177 height 72
drag, startPoint x: 437, startPoint y: 196, endPoint x: 545, endPoint y: 191, distance: 107.4
click at [545, 191] on div at bounding box center [510, 195] width 177 height 72
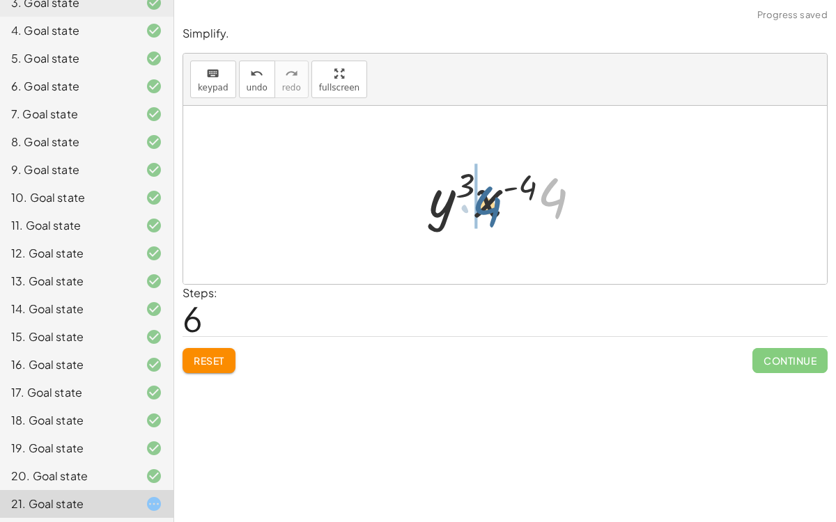
drag, startPoint x: 558, startPoint y: 191, endPoint x: 492, endPoint y: 200, distance: 66.7
click at [492, 200] on div at bounding box center [510, 195] width 177 height 72
drag, startPoint x: 511, startPoint y: 201, endPoint x: 488, endPoint y: 196, distance: 23.6
click at [488, 196] on div at bounding box center [510, 195] width 177 height 72
click at [206, 362] on span "Reset" at bounding box center [209, 360] width 31 height 13
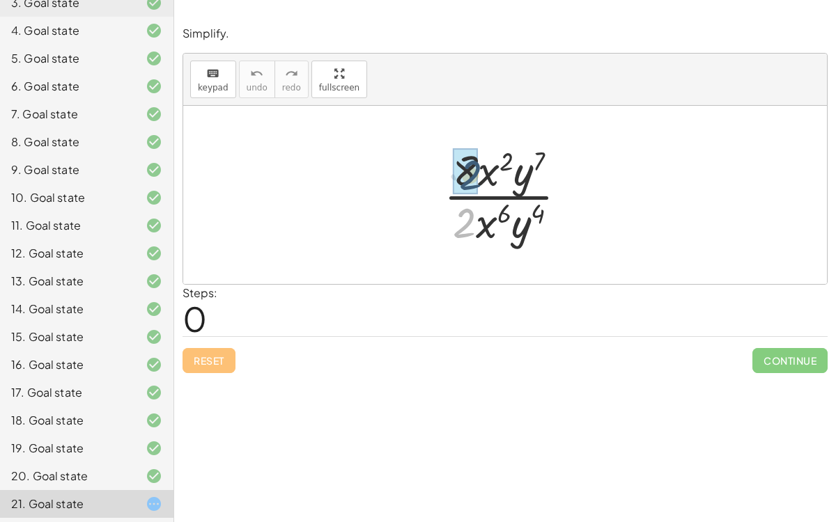
drag, startPoint x: 463, startPoint y: 217, endPoint x: 468, endPoint y: 168, distance: 49.0
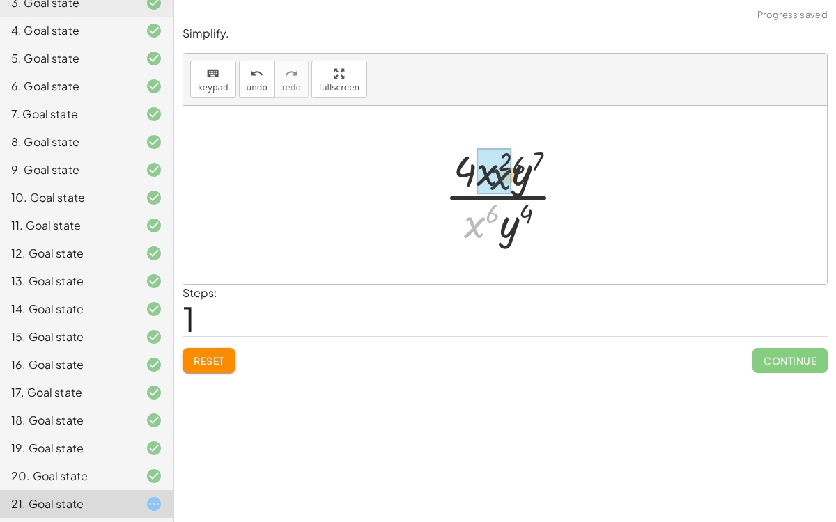
drag, startPoint x: 473, startPoint y: 219, endPoint x: 490, endPoint y: 169, distance: 52.8
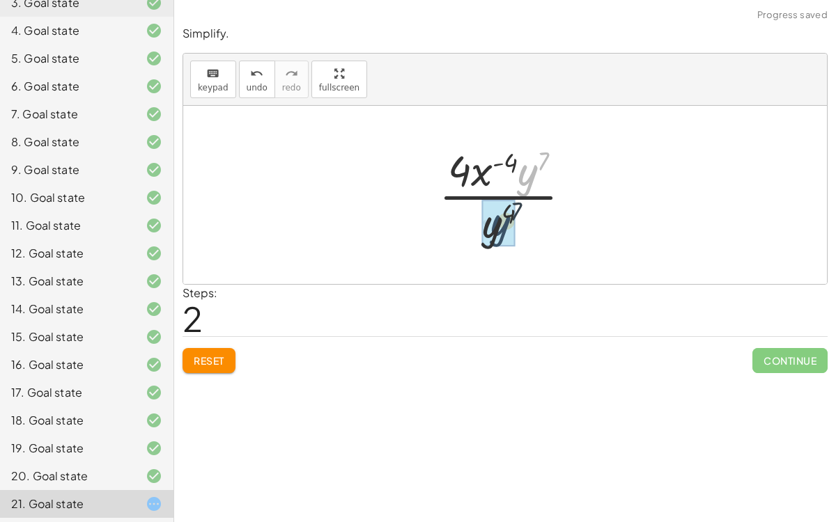
drag, startPoint x: 522, startPoint y: 181, endPoint x: 492, endPoint y: 234, distance: 60.5
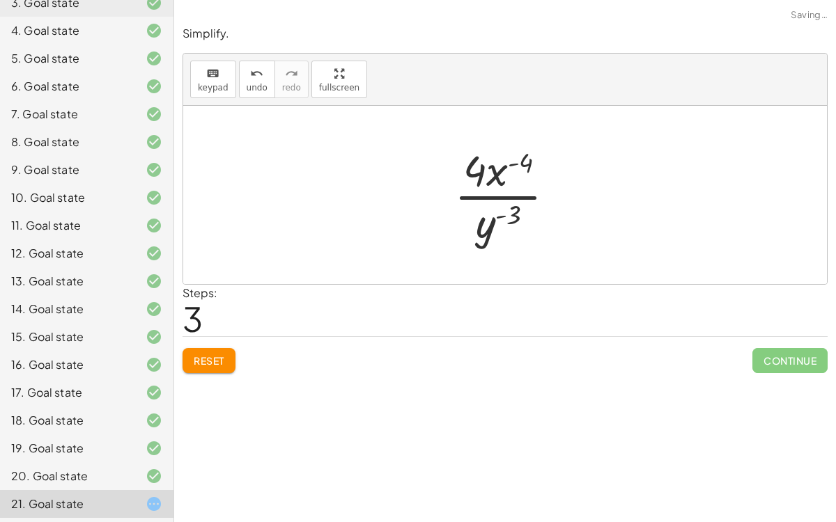
click at [205, 362] on span "Reset" at bounding box center [209, 360] width 31 height 13
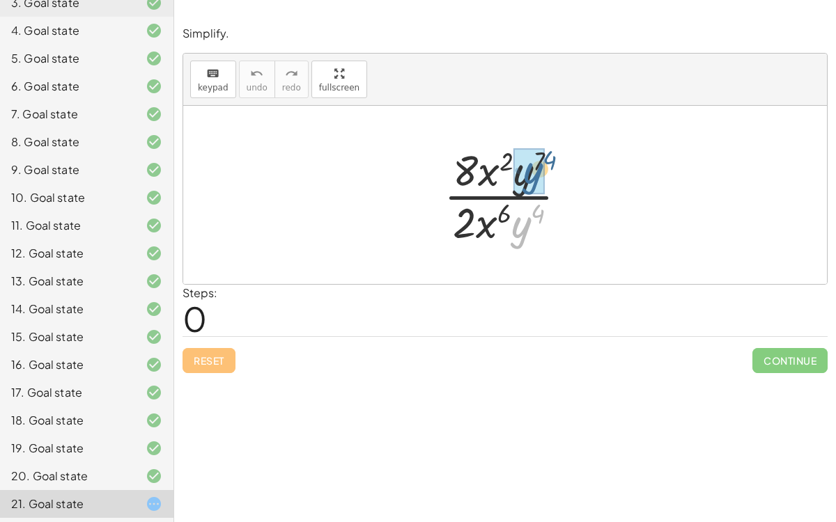
drag, startPoint x: 527, startPoint y: 233, endPoint x: 533, endPoint y: 178, distance: 55.4
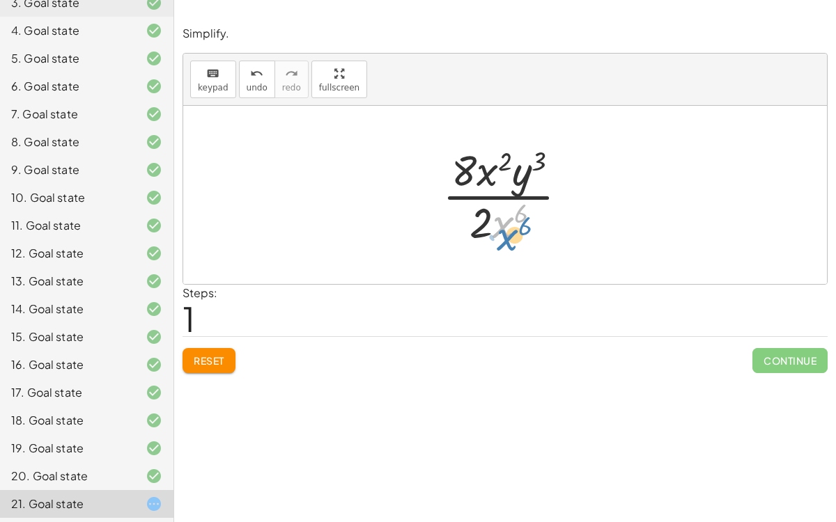
drag, startPoint x: 506, startPoint y: 220, endPoint x: 510, endPoint y: 232, distance: 12.6
click at [510, 232] on div at bounding box center [510, 194] width 150 height 107
drag, startPoint x: 487, startPoint y: 175, endPoint x: 511, endPoint y: 223, distance: 52.9
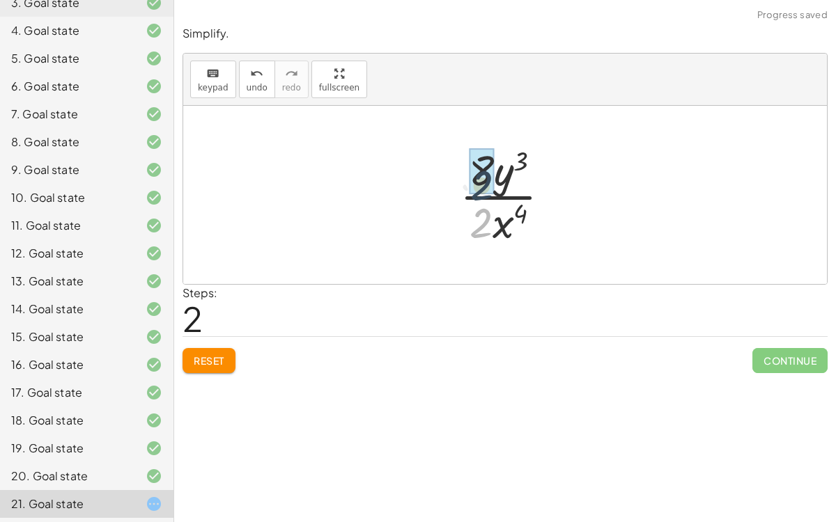
drag, startPoint x: 478, startPoint y: 224, endPoint x: 478, endPoint y: 178, distance: 45.3
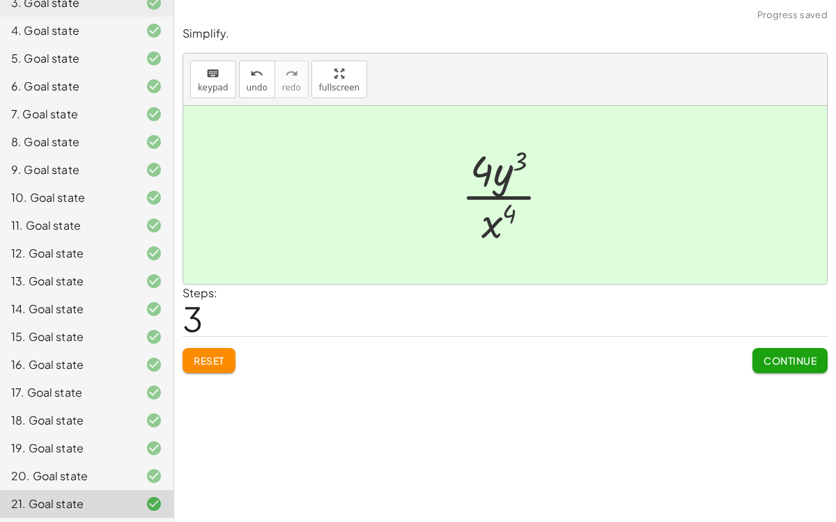
click at [780, 356] on span "Continue" at bounding box center [789, 360] width 53 height 13
